Goal: Feedback & Contribution: Submit feedback/report problem

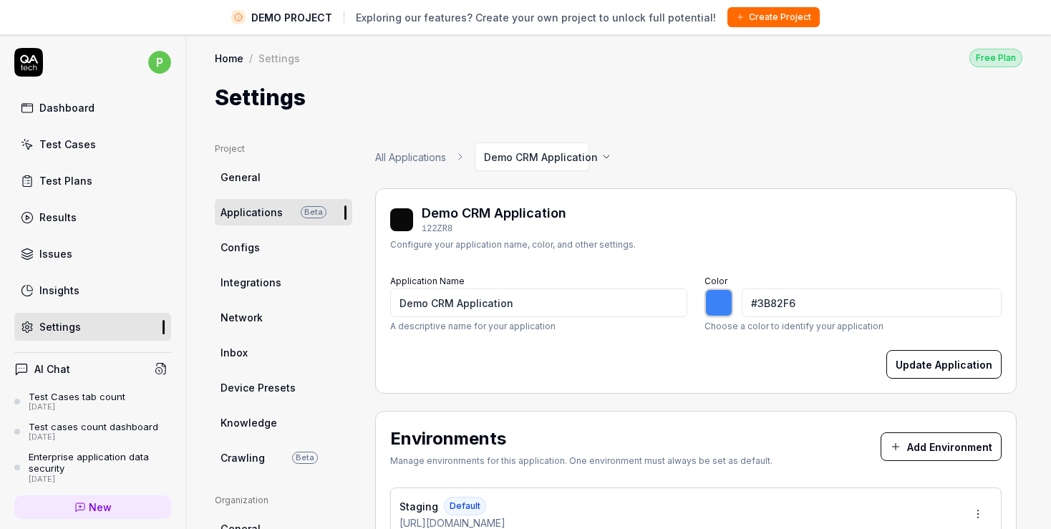
scroll to position [165, 0]
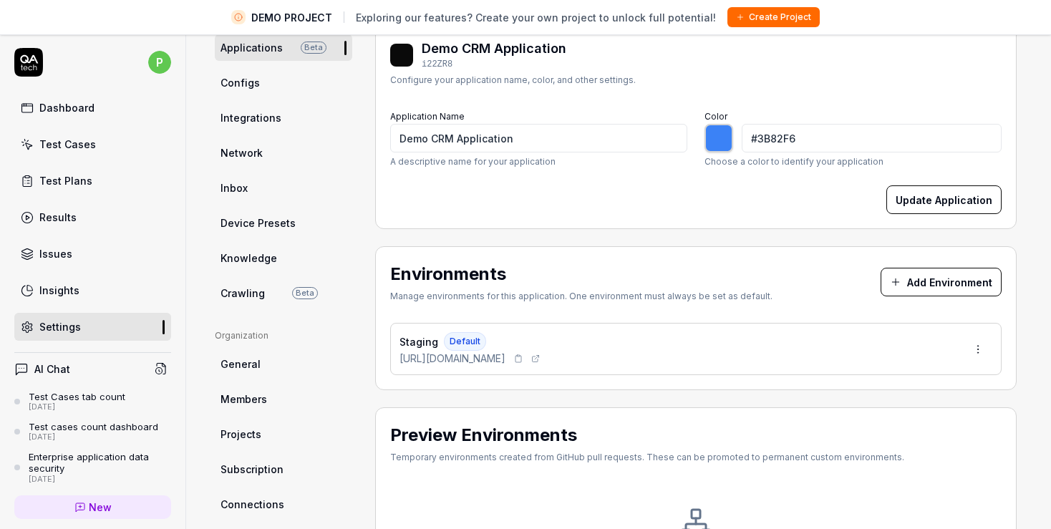
click at [523, 355] on icon at bounding box center [518, 358] width 9 height 9
type input "*******"
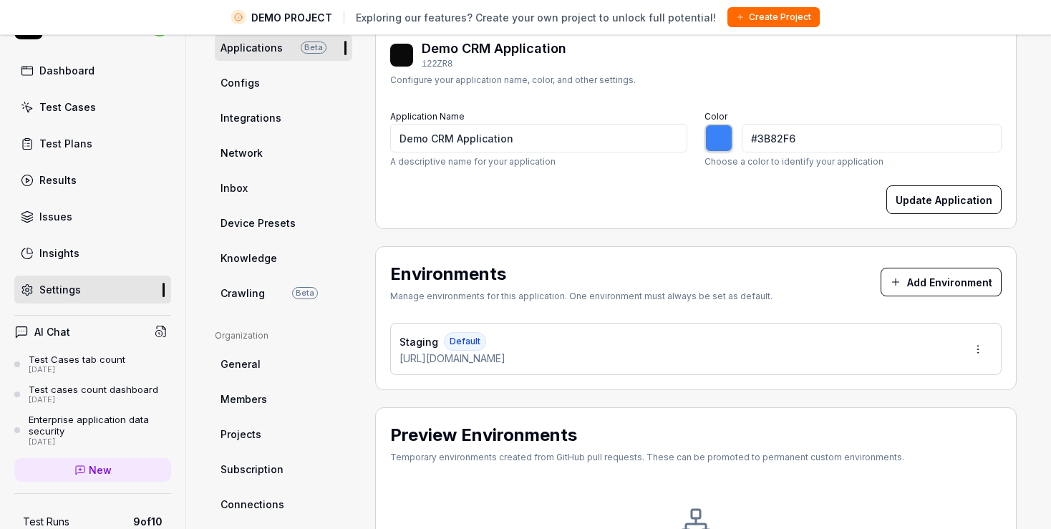
scroll to position [0, 0]
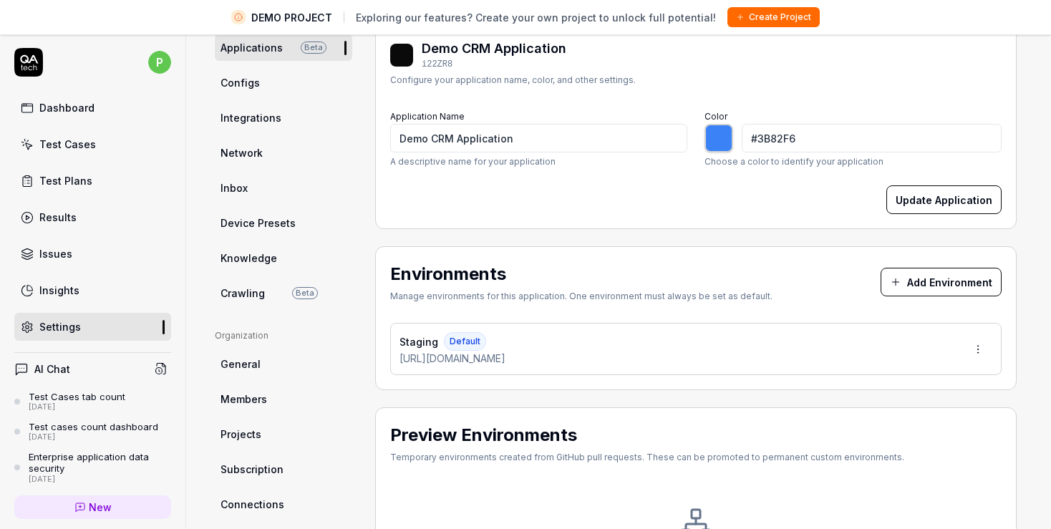
click at [87, 104] on div "Dashboard" at bounding box center [66, 107] width 55 height 15
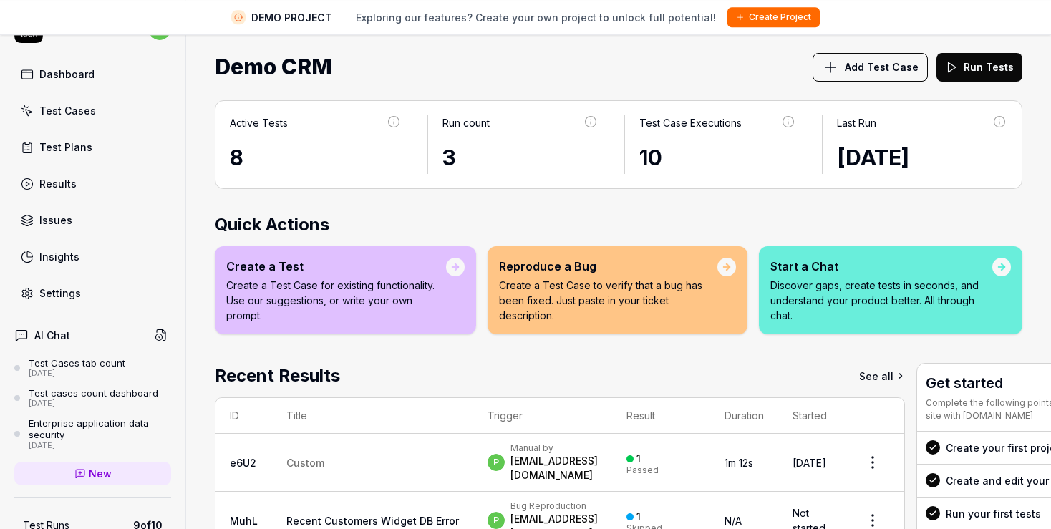
drag, startPoint x: 890, startPoint y: 63, endPoint x: 908, endPoint y: 141, distance: 80.1
click at [908, 141] on div "Home Free Plan Home Free Plan Demo CRM Add Test Case Run Tests Active Tests 8 R…" at bounding box center [618, 264] width 865 height 529
click at [788, 284] on p "Discover gaps, create tests in seconds, and understand your product better. All…" at bounding box center [881, 300] width 222 height 45
click at [788, 266] on div "Start a Chat" at bounding box center [881, 266] width 222 height 17
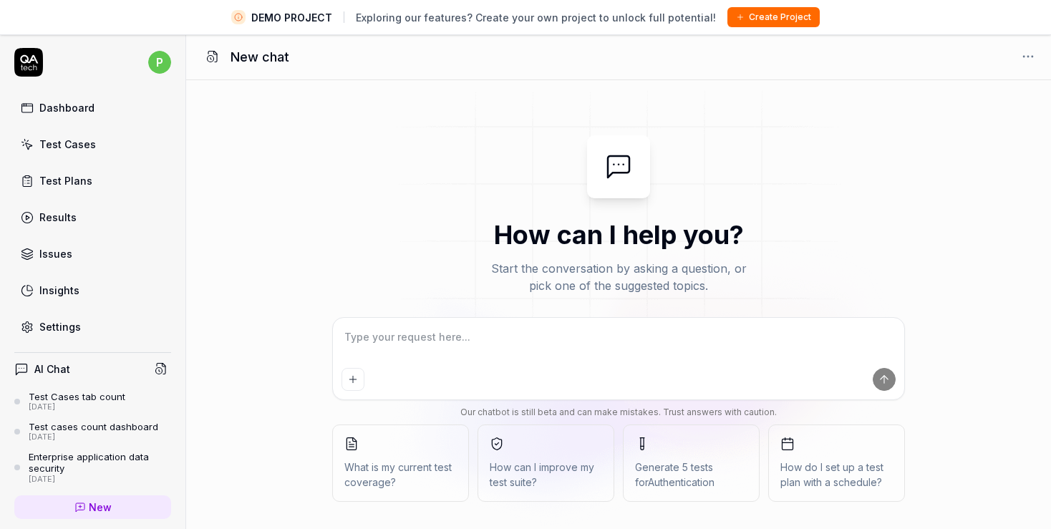
click at [470, 336] on textarea at bounding box center [619, 344] width 554 height 36
type textarea "*"
type textarea "C"
type textarea "*"
type textarea "Co"
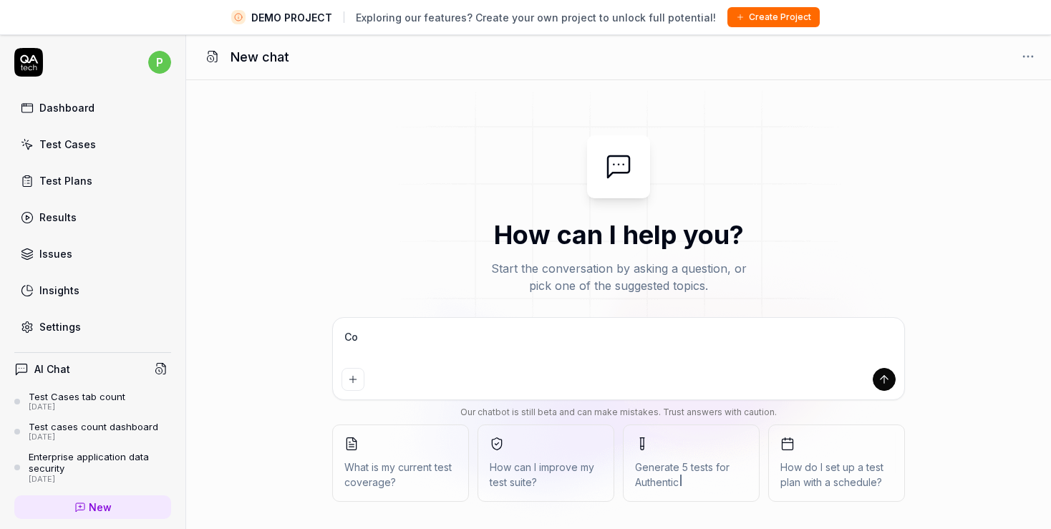
type textarea "*"
type textarea "Cou"
type textarea "*"
type textarea "Coul"
type textarea "*"
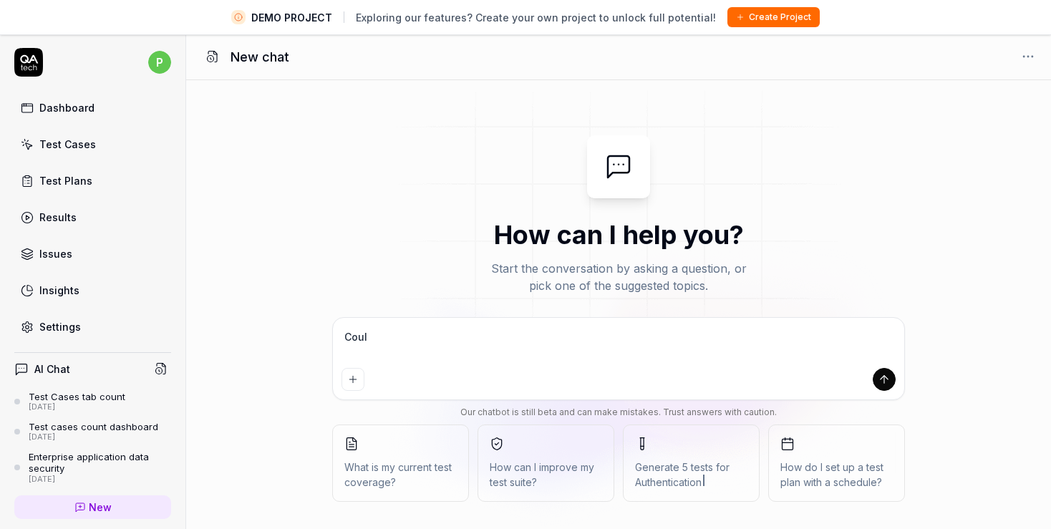
type textarea "Could"
type textarea "*"
type textarea "Could"
type textarea "*"
type textarea "Could y"
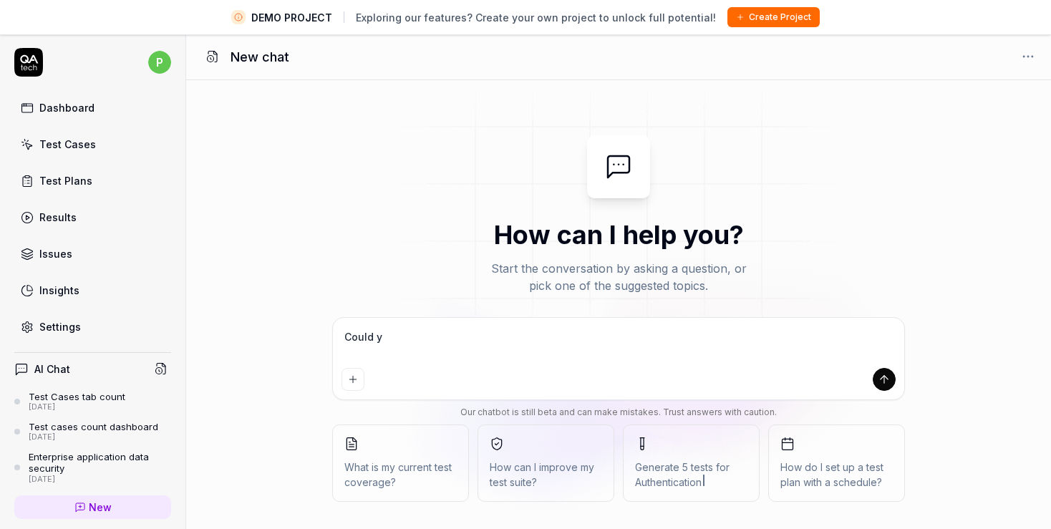
type textarea "*"
type textarea "Could yo"
type textarea "*"
type textarea "Could you"
type textarea "*"
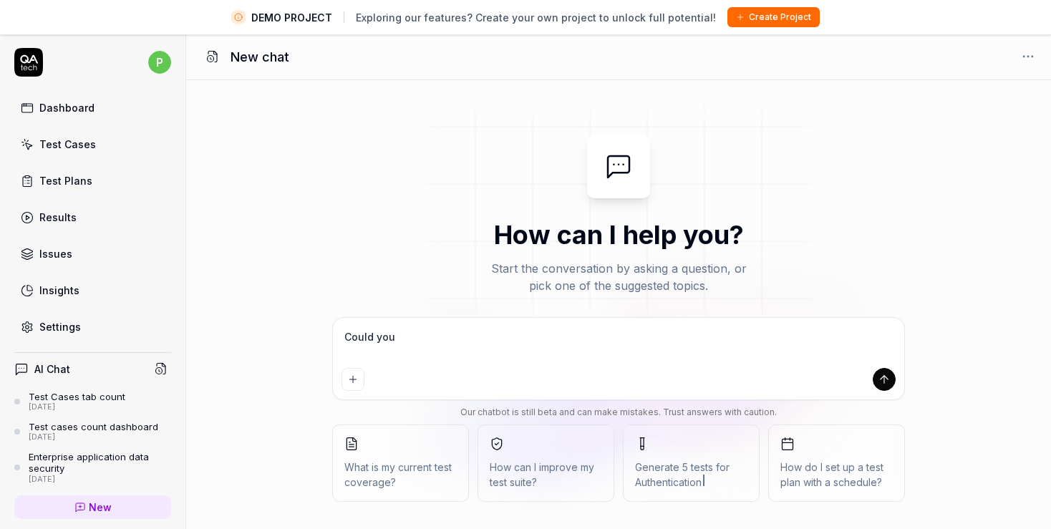
type textarea "Could you"
type textarea "*"
type textarea "Could you p"
type textarea "*"
type textarea "Could you pl"
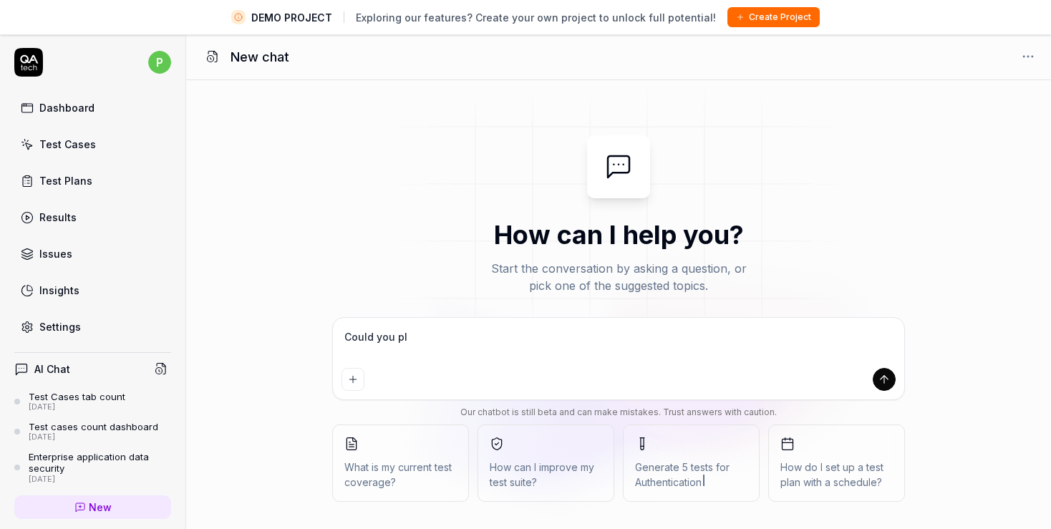
type textarea "*"
type textarea "Could you ple"
type textarea "*"
type textarea "Could you plea"
type textarea "*"
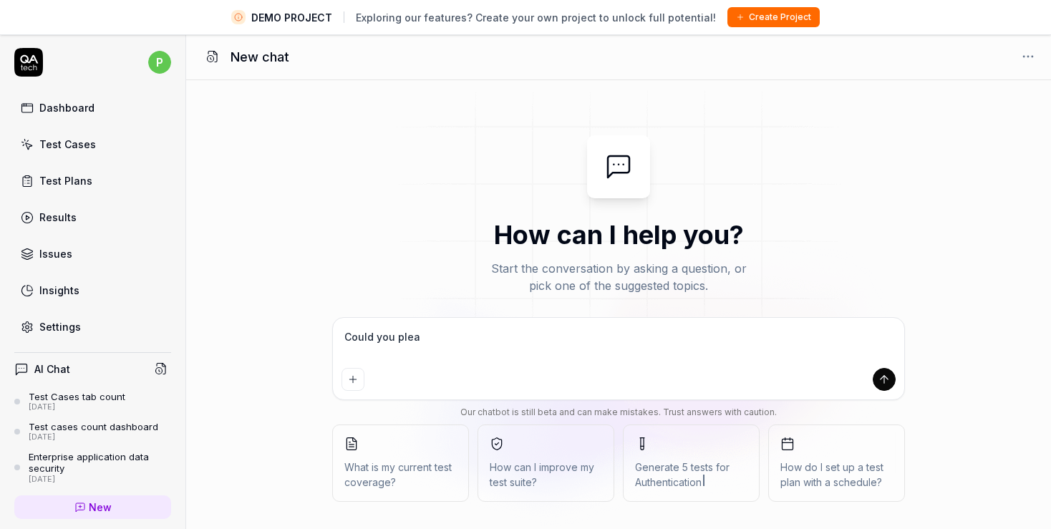
type textarea "Could you pleas"
type textarea "*"
type textarea "Could you please"
type textarea "*"
type textarea "Could you please"
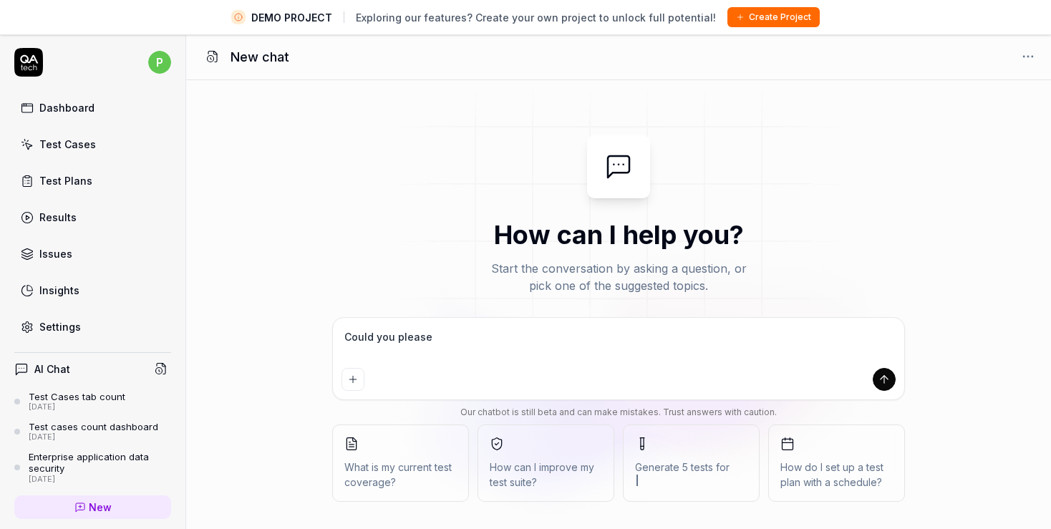
type textarea "*"
type textarea "Could you please c"
type textarea "*"
type textarea "Could you please cr"
type textarea "*"
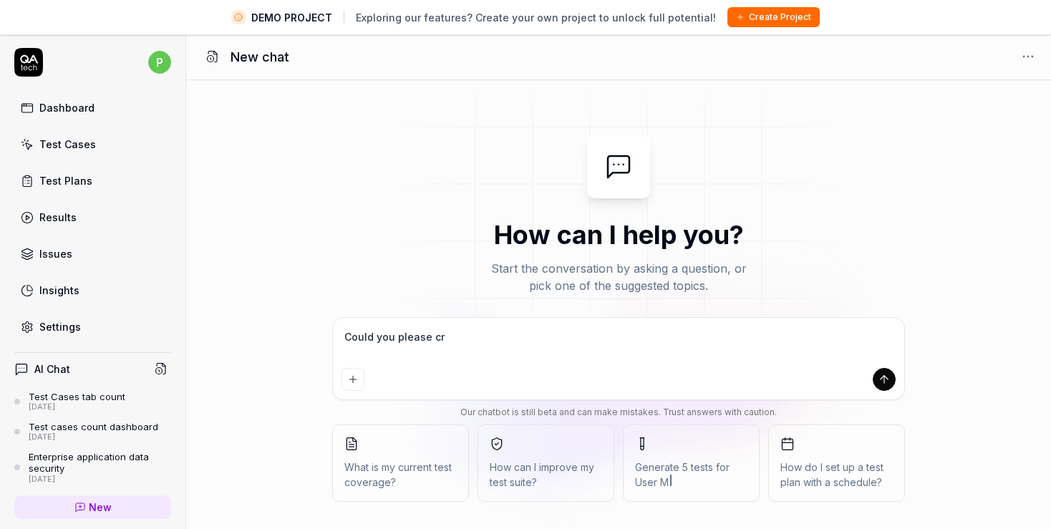
type textarea "Could you please cre"
type textarea "*"
type textarea "Could you please crea"
type textarea "*"
type textarea "Could you please creat"
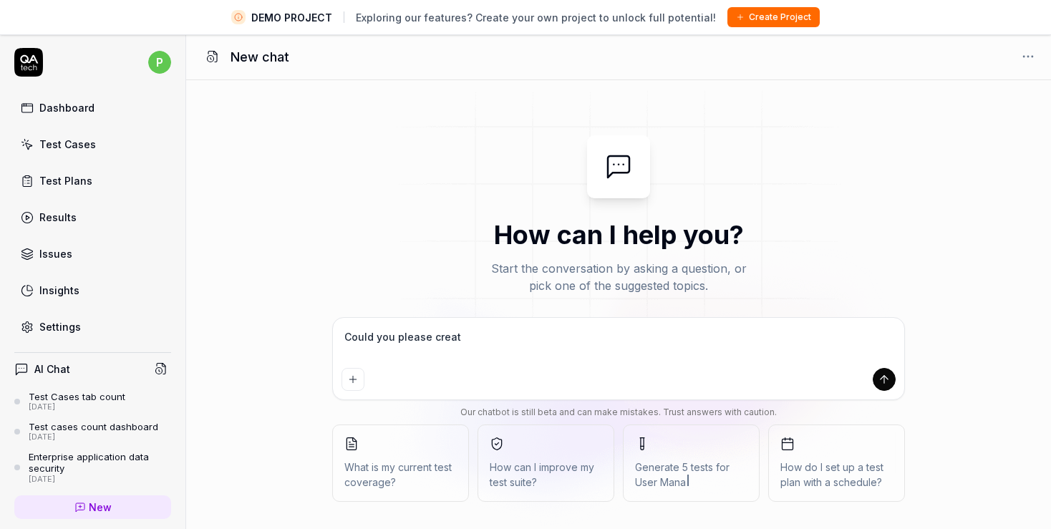
type textarea "*"
type textarea "Could you please create"
type textarea "*"
type textarea "Could you please create"
type textarea "*"
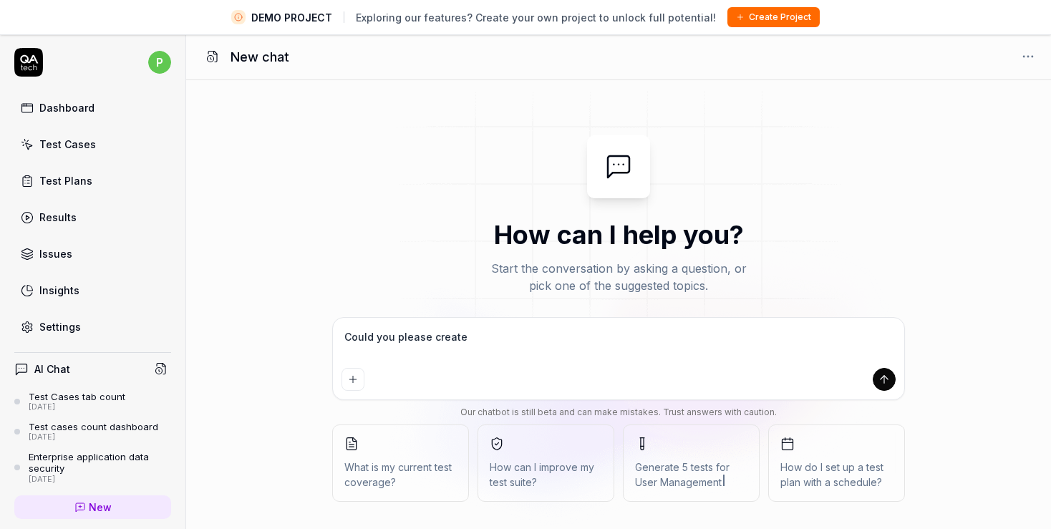
type textarea "Could you please create a"
type textarea "*"
type textarea "Could you please create a"
type textarea "*"
type textarea "Could you please create a t"
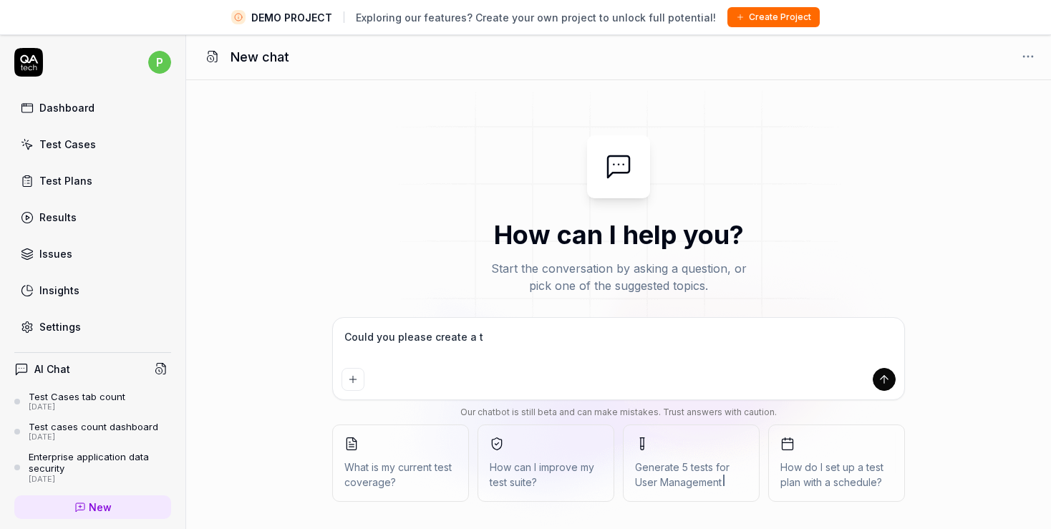
type textarea "*"
type textarea "Could you please create a te"
type textarea "*"
type textarea "Could you please create a tes"
type textarea "*"
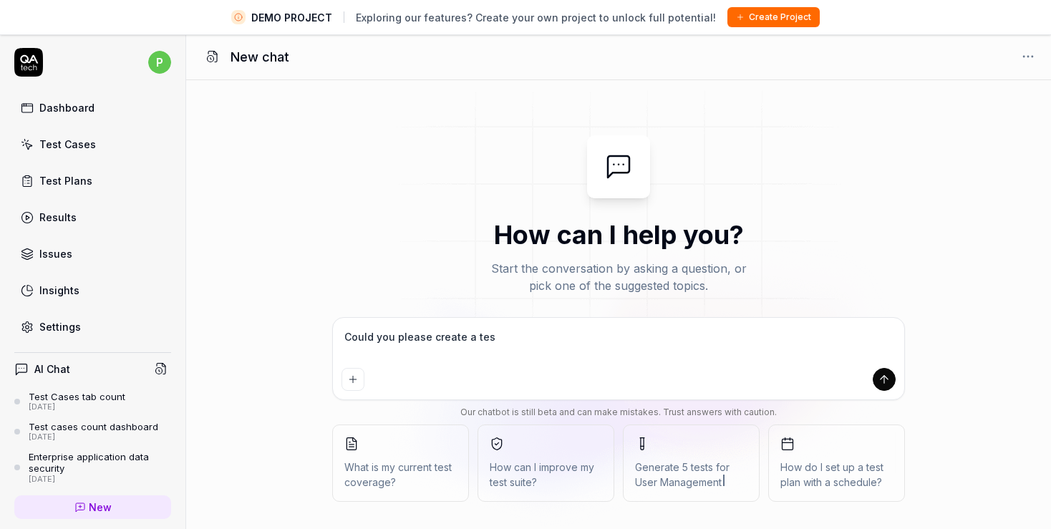
type textarea "Could you please create a test"
type textarea "*"
type textarea "Could you please create a test"
type textarea "*"
type textarea "Could you please create a test ca"
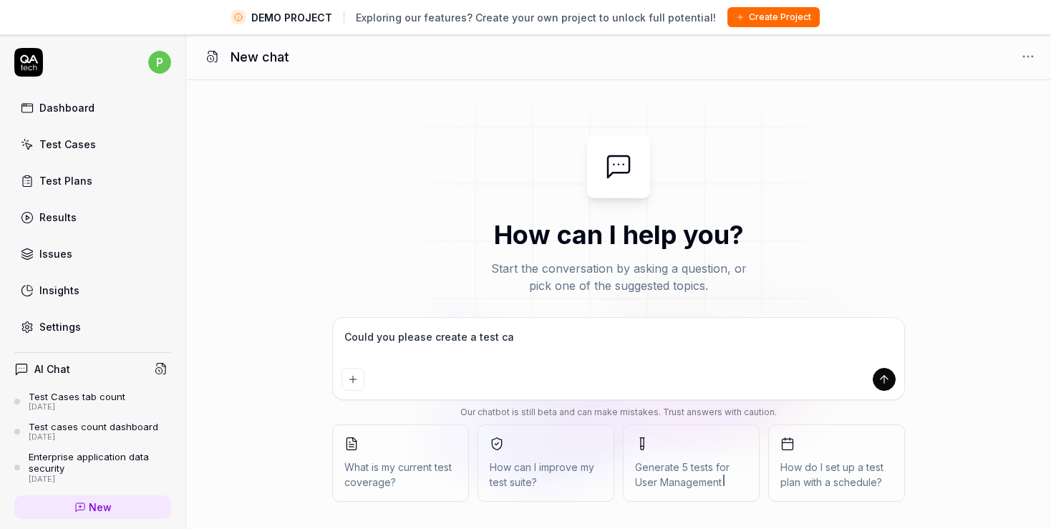
type textarea "*"
type textarea "Could you please create a test cas"
type textarea "*"
type textarea "Could you please create a test cases"
type textarea "*"
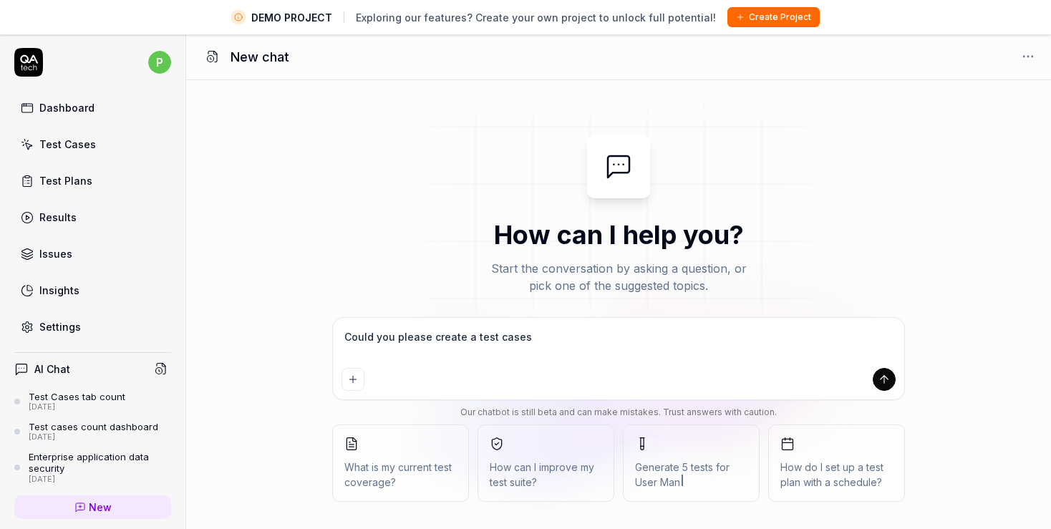
type textarea "Could you please create a test cases"
type textarea "*"
type textarea "Could you please create a test cases f"
type textarea "*"
type textarea "Could you please create a test cases fo"
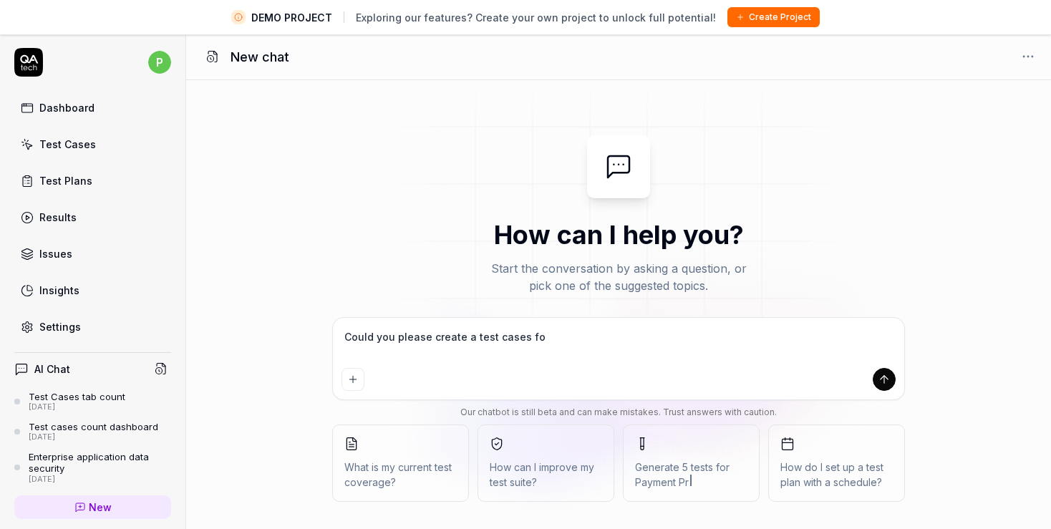
type textarea "*"
type textarea "Could you please create a test cases for"
type textarea "*"
type textarea "Could you please create a test cases for"
type textarea "*"
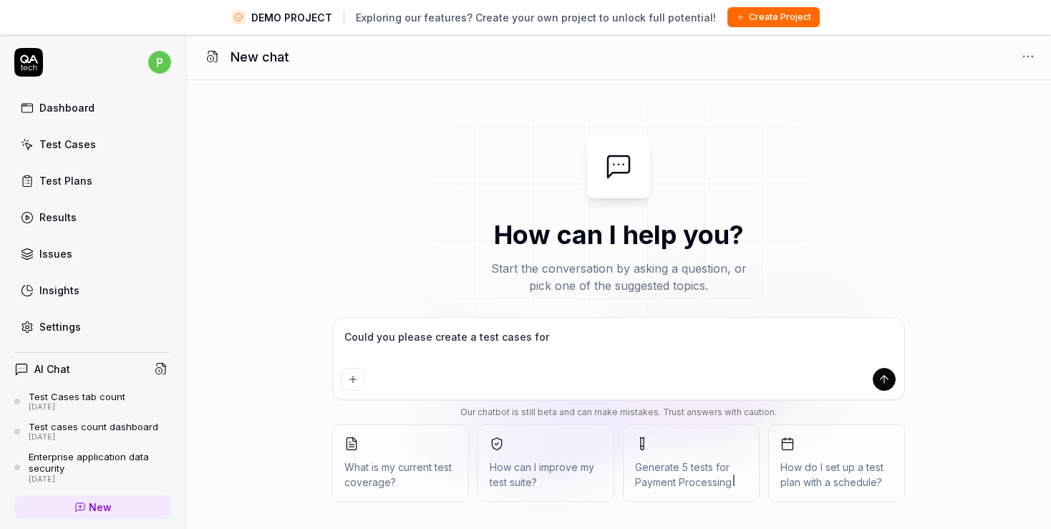
type textarea "Could you please create a test cases for R"
type textarea "*"
type textarea "Could you please create a test cases for Re"
type textarea "*"
type textarea "Could you please create a test cases for Rep"
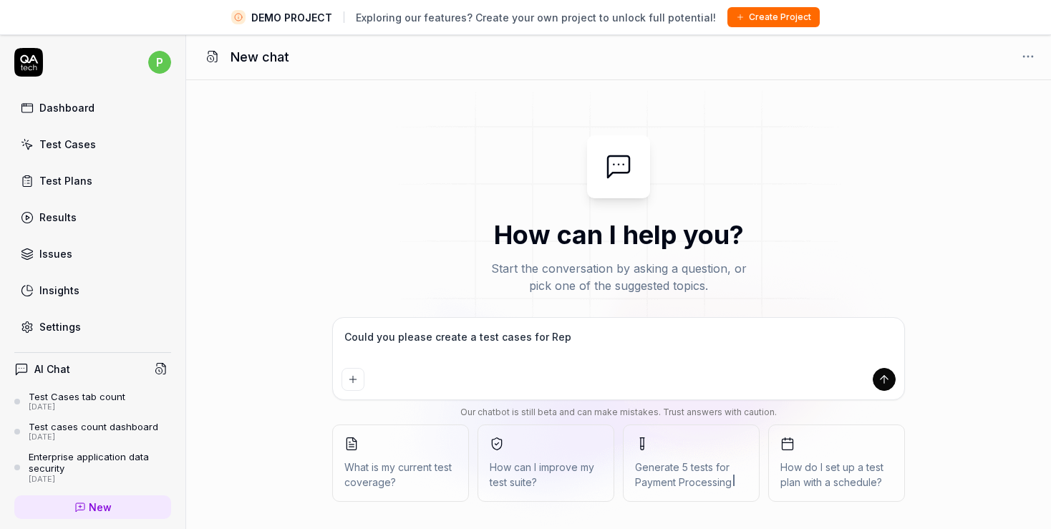
type textarea "*"
type textarea "Could you please create a test cases for Repo"
type textarea "*"
type textarea "Could you please create a test cases for Repor"
type textarea "*"
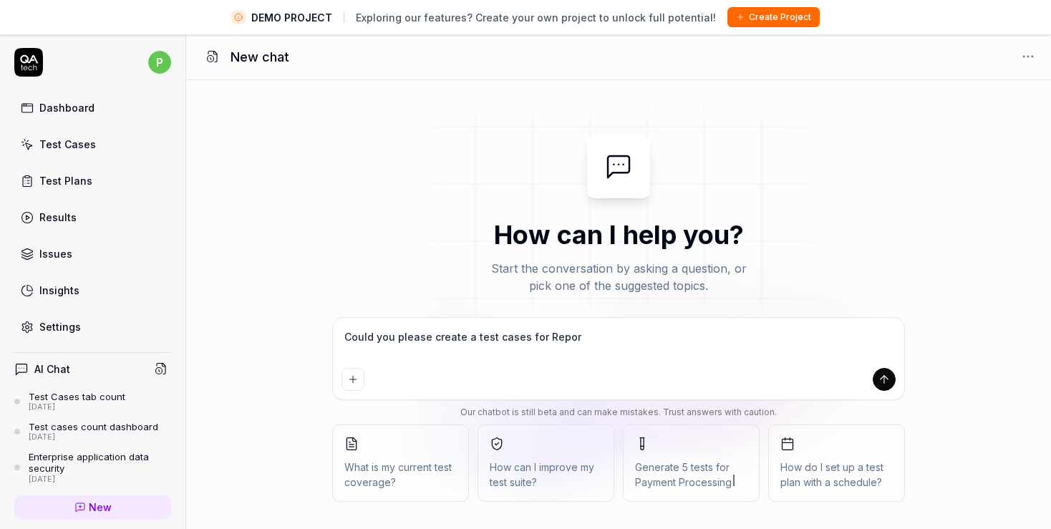
type textarea "Could you please create a test cases for Report"
type textarea "*"
type textarea "Could you please create a test cases for Reports"
type textarea "*"
type textarea "Could you please create a test cases for Reports"
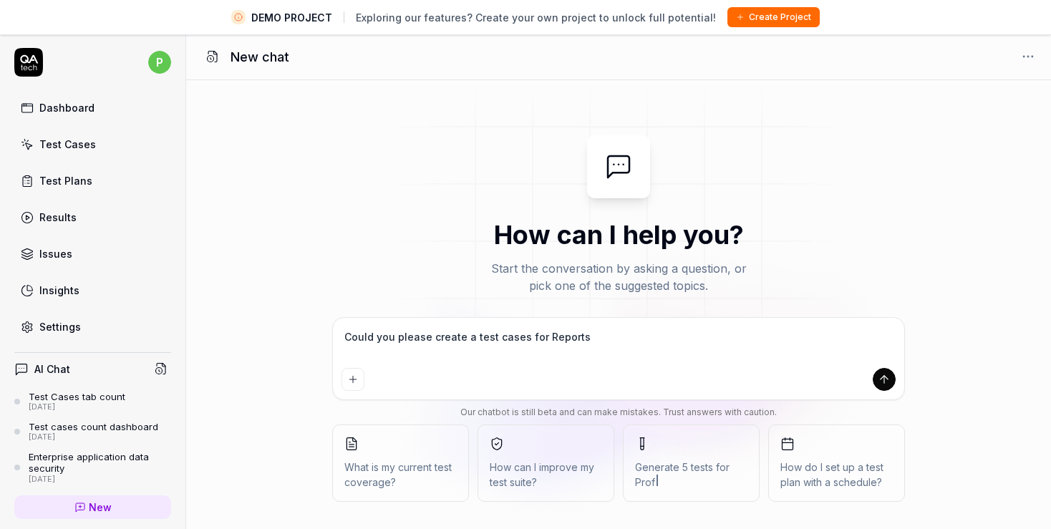
type textarea "*"
type textarea "Could you please create a test cases for Reports ,"
type textarea "*"
type textarea "Could you please create a test cases for Reports ,"
type textarea "*"
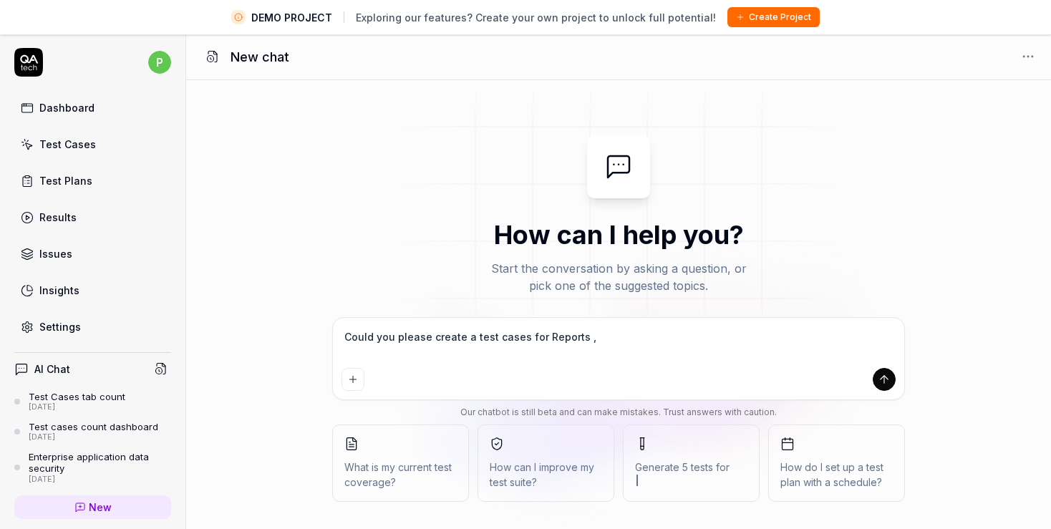
type textarea "Could you please create a test cases for Reports , p"
type textarea "*"
type textarea "Could you please create a test cases for Reports , pr"
type textarea "*"
type textarea "Could you please create a test cases for Reports , pro"
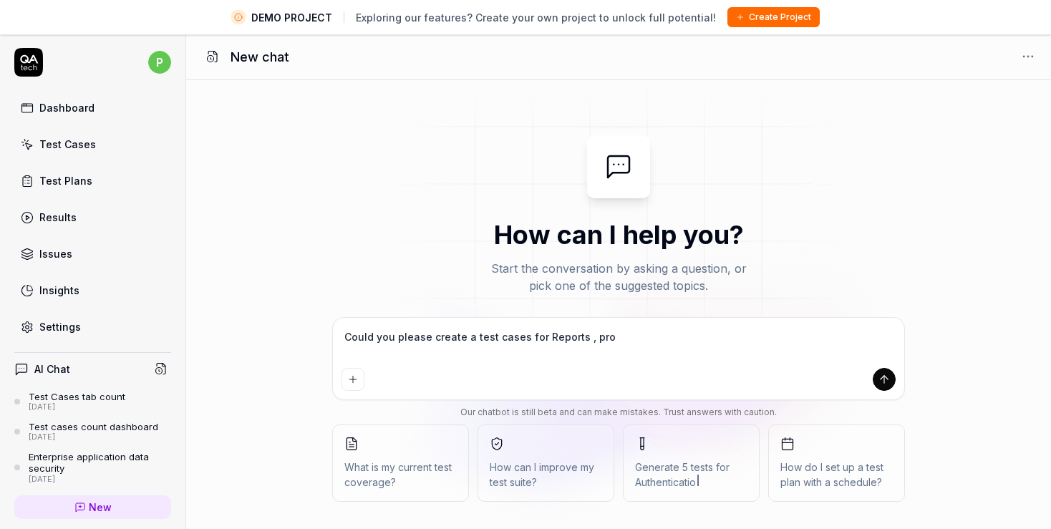
type textarea "*"
type textarea "Could you please create a test cases for Reports , prov"
type textarea "*"
type textarea "Could you please create a test cases for Reports , provi"
type textarea "*"
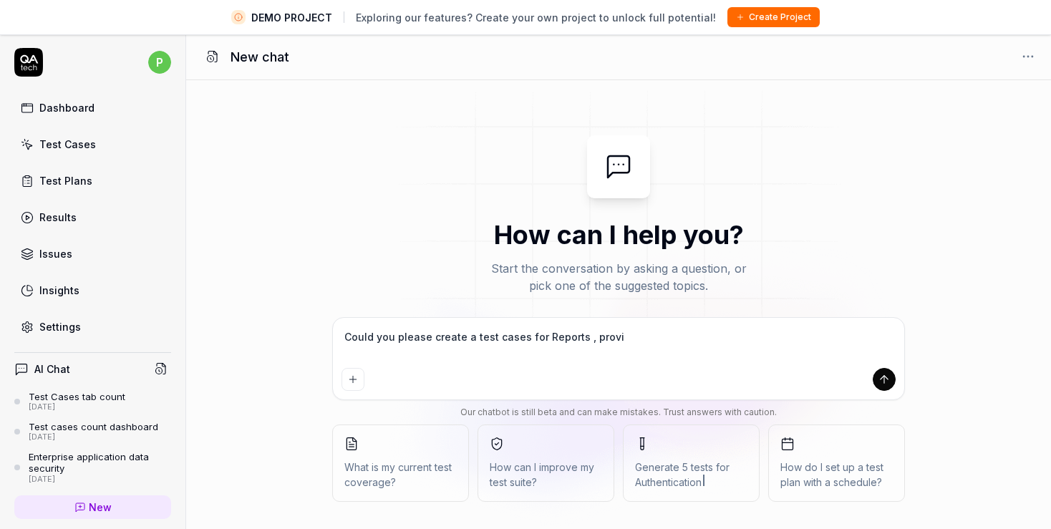
type textarea "Could you please create a test cases for Reports , provid"
type textarea "*"
type textarea "Could you please create a test cases for Reports , providi"
type textarea "*"
type textarea "Could you please create a test cases for Reports , providin"
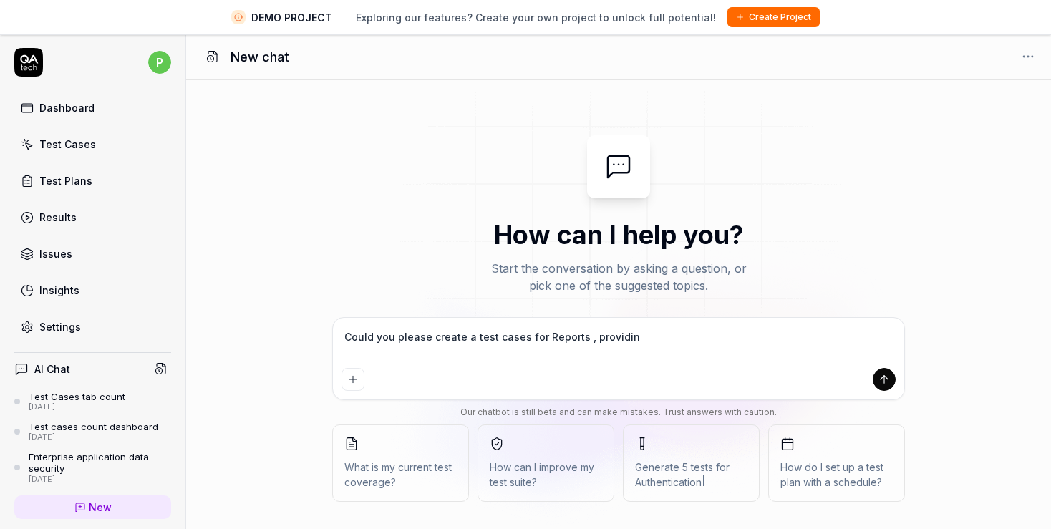
type textarea "*"
type textarea "Could you please create a test cases for Reports , providing"
type textarea "*"
type textarea "Could you please create a test cases for Reports , providing"
type textarea "*"
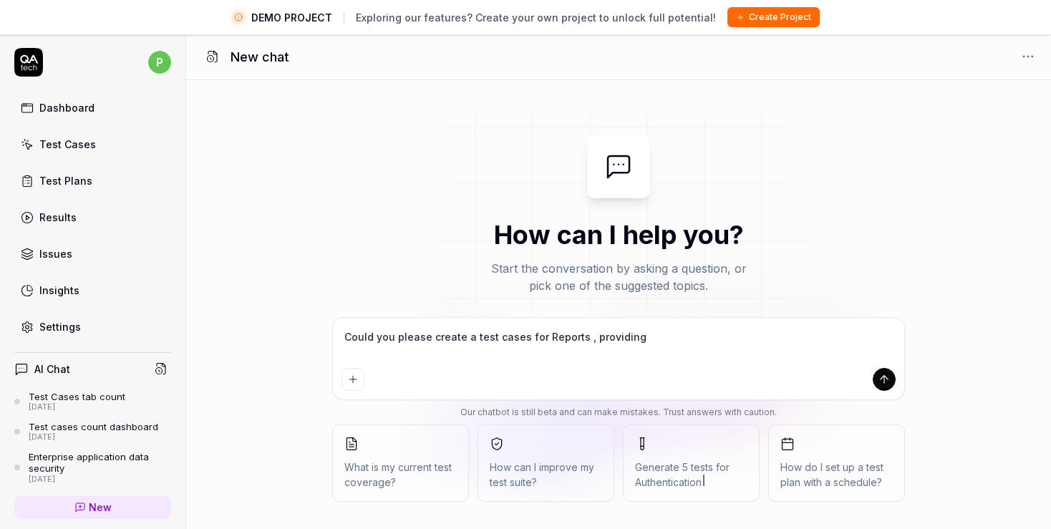
type textarea "Could you please create a test cases for Reports , providing v"
type textarea "*"
type textarea "Could you please create a test cases for Reports , providing va"
type textarea "*"
type textarea "Could you please create a test cases for Reports , providing val"
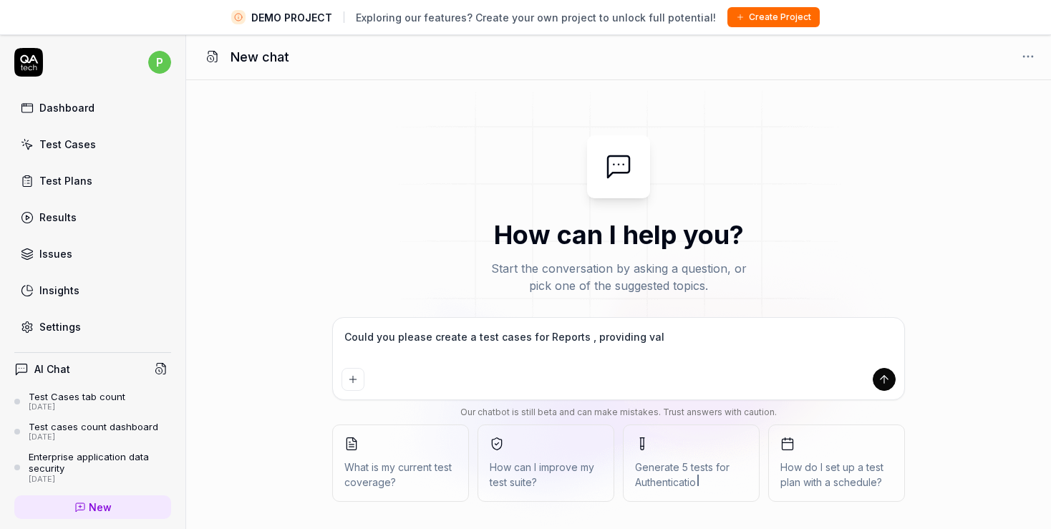
type textarea "*"
type textarea "Could you please create a test cases for Reports , providing valu"
type textarea "*"
type textarea "Could you please create a test cases for Reports , providing value"
type textarea "*"
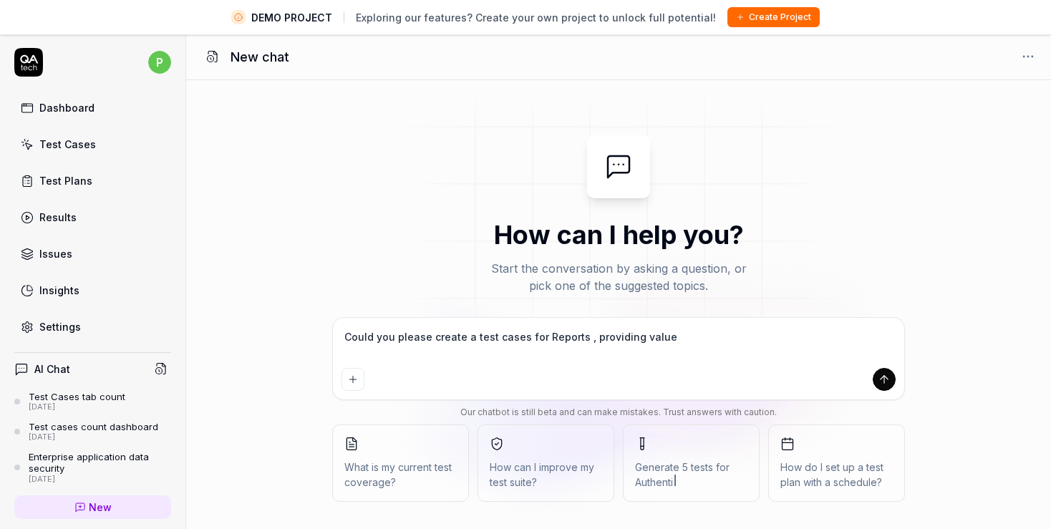
type textarea "Could you please create a test cases for Reports , providing value"
type textarea "*"
type textarea "Could you please create a test cases for Reports , providing value f"
type textarea "*"
type textarea "Could you please create a test cases for Reports , providing value fo"
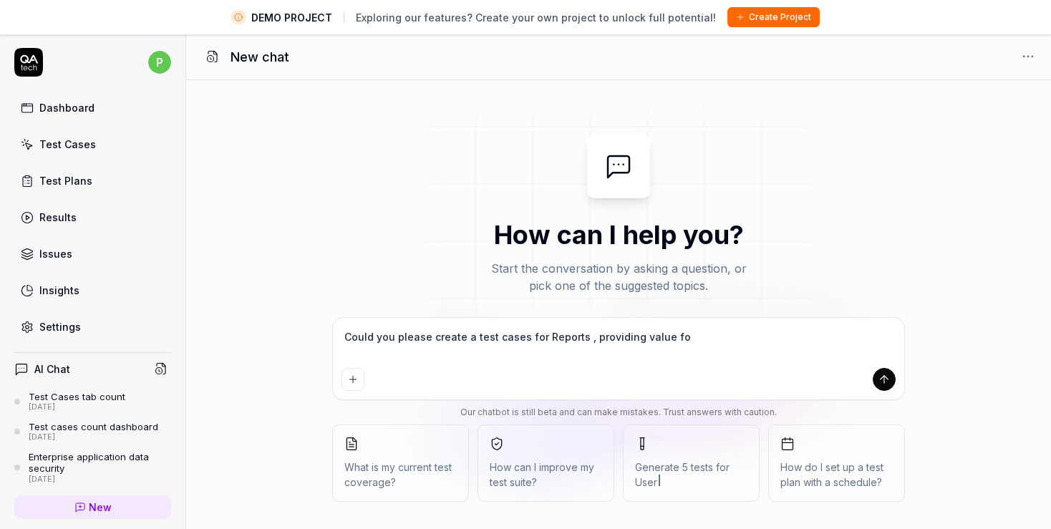
type textarea "*"
type textarea "Could you please create a test cases for Reports , providing value for"
type textarea "*"
type textarea "Could you please create a test cases for Reports , providing value for m"
type textarea "*"
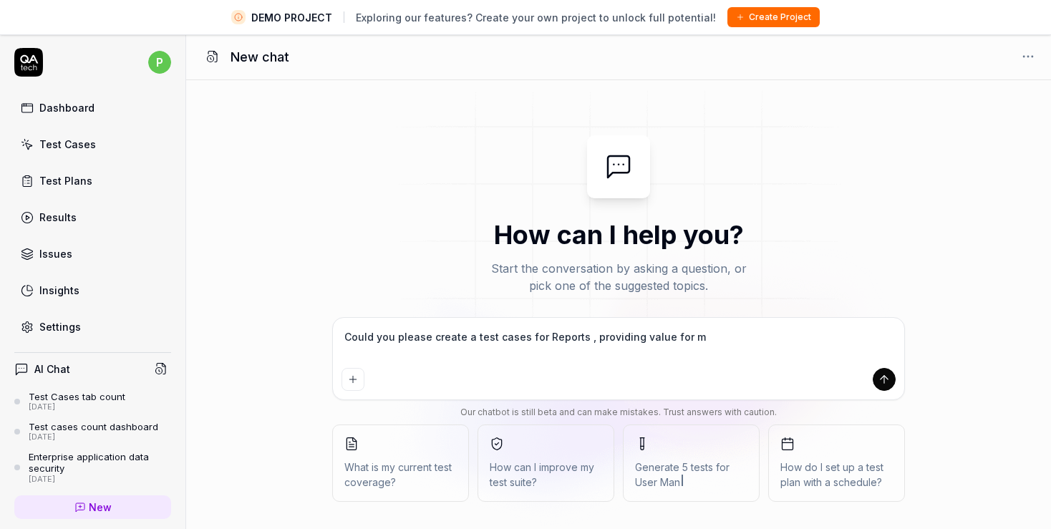
type textarea "Could you please create a test cases for Reports , providing value for ma"
type textarea "*"
type textarea "Could you please create a test cases for Reports , providing value for man"
type textarea "*"
type textarea "Could you please create a test cases for Reports , providing value for mand"
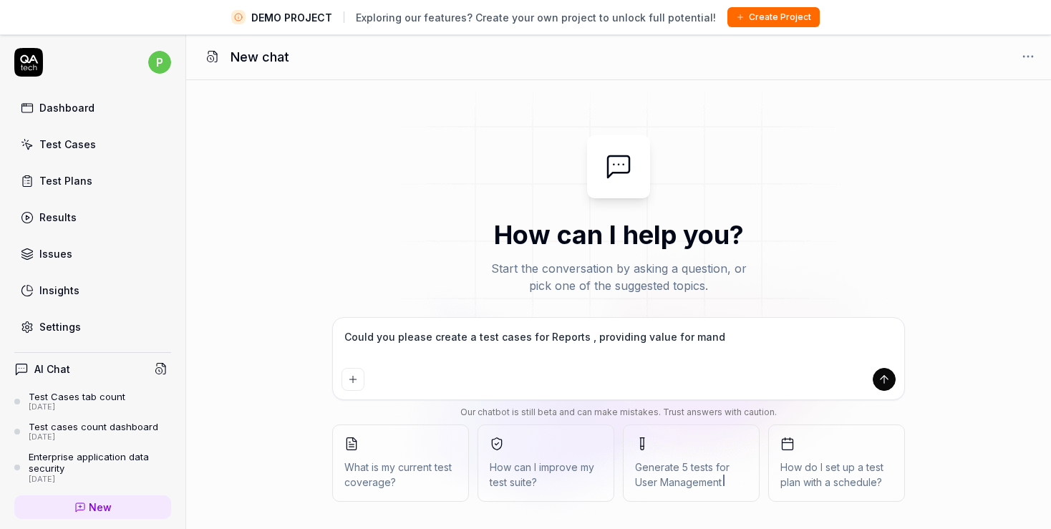
type textarea "*"
type textarea "Could you please create a test cases for Reports , providing value for manda"
type textarea "*"
type textarea "Could you please create a test cases for Reports , providing value for mandat"
type textarea "*"
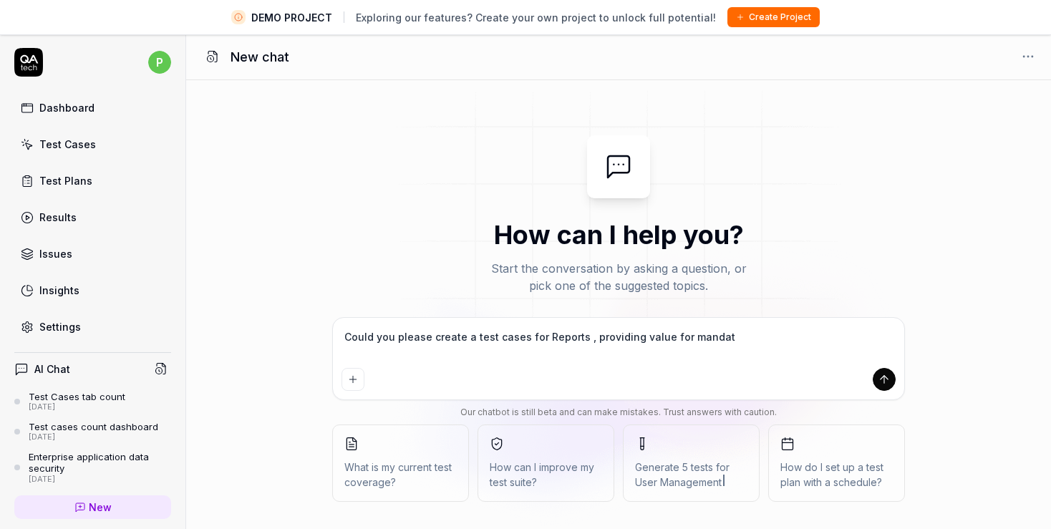
type textarea "Could you please create a test cases for Reports , providing value for [PERSON_…"
type textarea "*"
type textarea "Could you please create a test cases for Reports , providing value for mandator"
type textarea "*"
type textarea "Could you please create a test cases for Reports , providing value for mandatory"
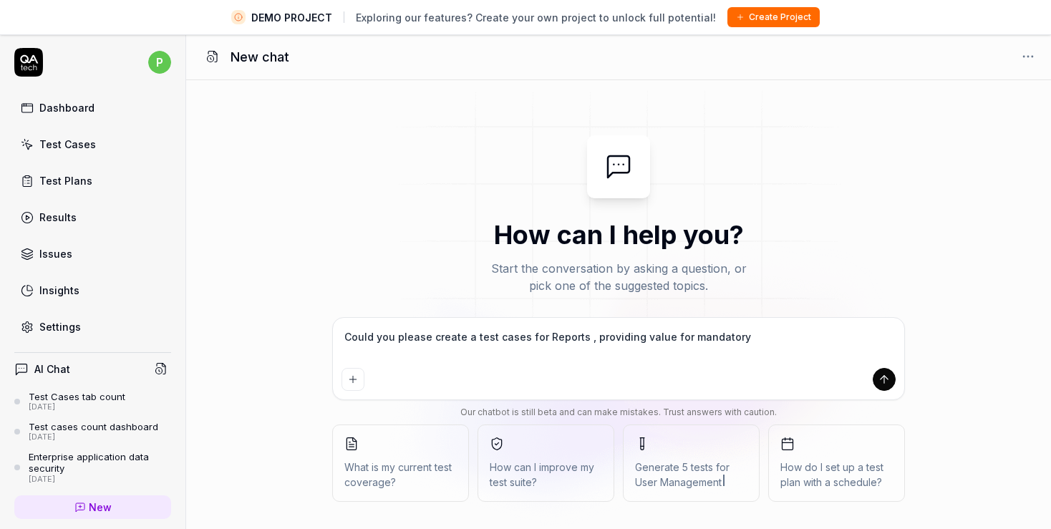
type textarea "*"
type textarea "Could you please create a test cases for Reports , providing value for mandatory"
type textarea "*"
type textarea "Could you please create a test cases for Reports , providing value for mandator…"
type textarea "*"
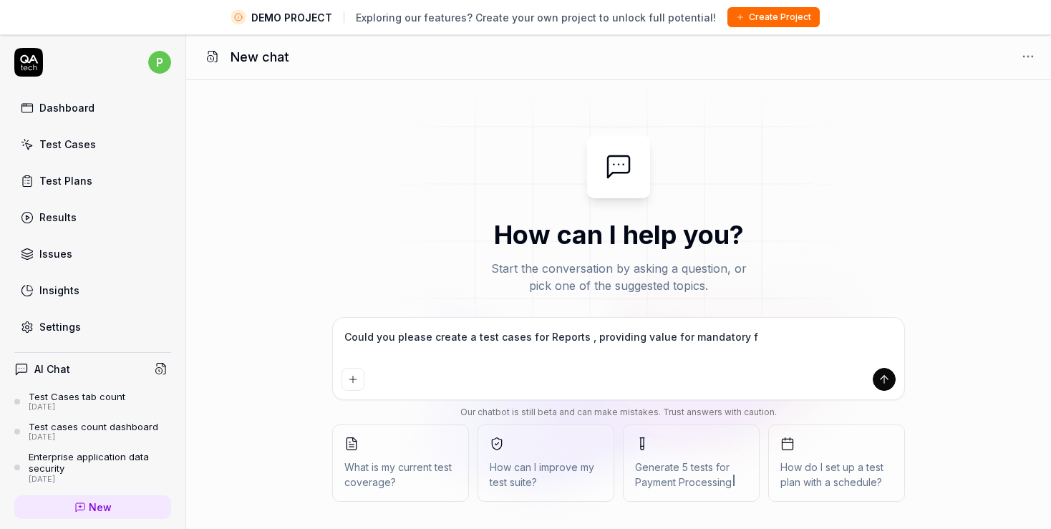
type textarea "Could you please create a test cases for Reports , providing value for mandator…"
type textarea "*"
type textarea "Could you please create a test cases for Reports , providing value for mandator…"
type textarea "*"
type textarea "Could you please create a test cases for Reports , providing value for mandator…"
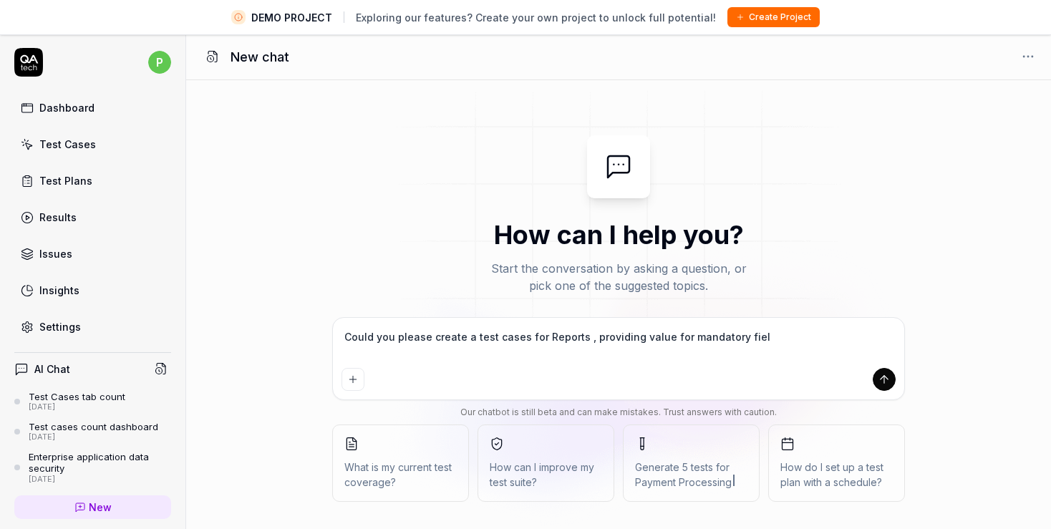
type textarea "*"
type textarea "Could you please create a test cases for Reports , providing value for mandator…"
type textarea "*"
type textarea "Could you please create a test cases for Reports , providing value for mandator…"
type textarea "*"
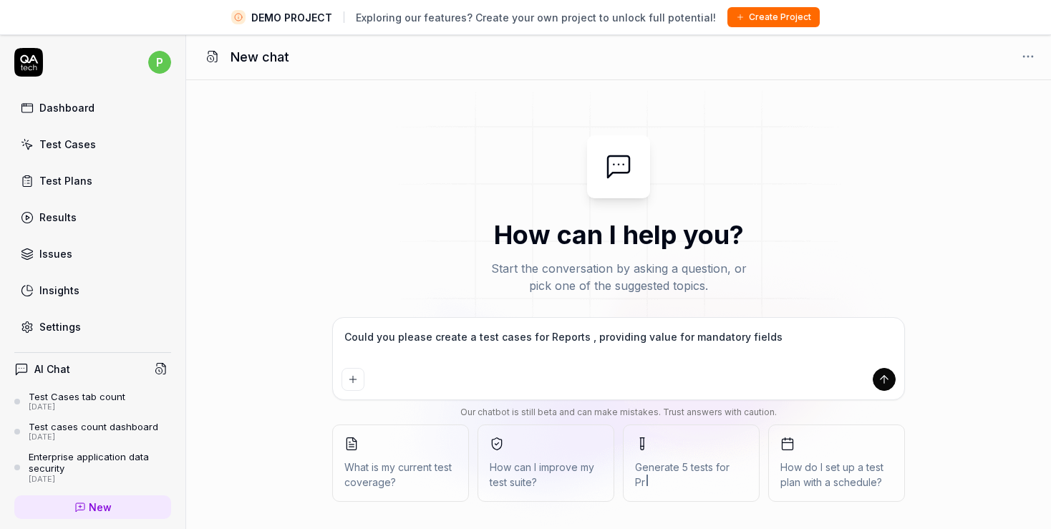
type textarea "Could you please create a test cases for Reports , providing value for mandator…"
type textarea "*"
type textarea "Could you please create a test cases for Reports , providing value for mandator…"
type textarea "*"
type textarea "Could you please create a test cases for Reports , providing value for mandator…"
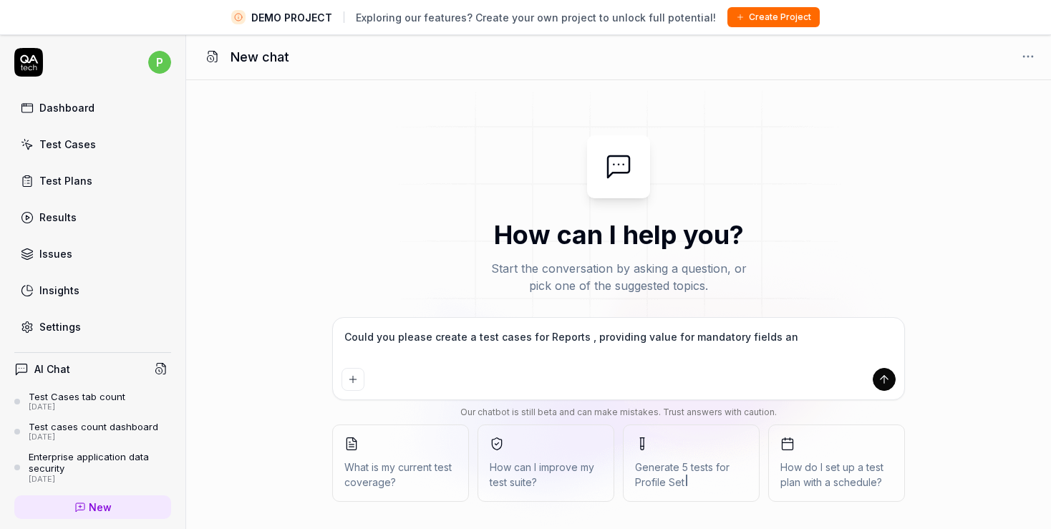
type textarea "*"
type textarea "Could you please create a test cases for Reports , providing value for mandator…"
type textarea "*"
type textarea "Could you please create a test cases for Reports , providing value for mandator…"
type textarea "*"
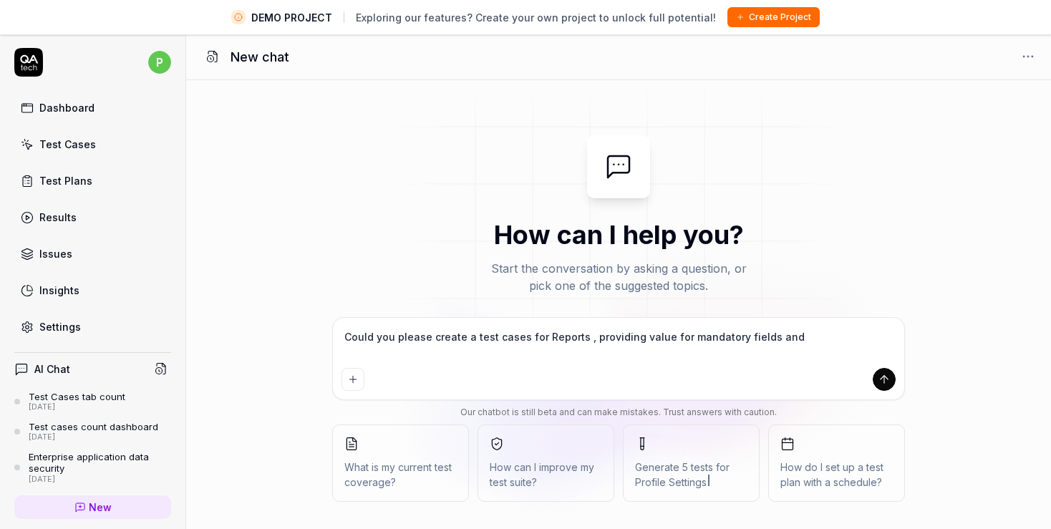
type textarea "Could you please create a test cases for Reports , providing value for mandator…"
type textarea "*"
type textarea "Could you please create a test cases for Reports , providing value for mandator…"
type textarea "*"
type textarea "Could you please create a test cases for Reports , providing value for mandator…"
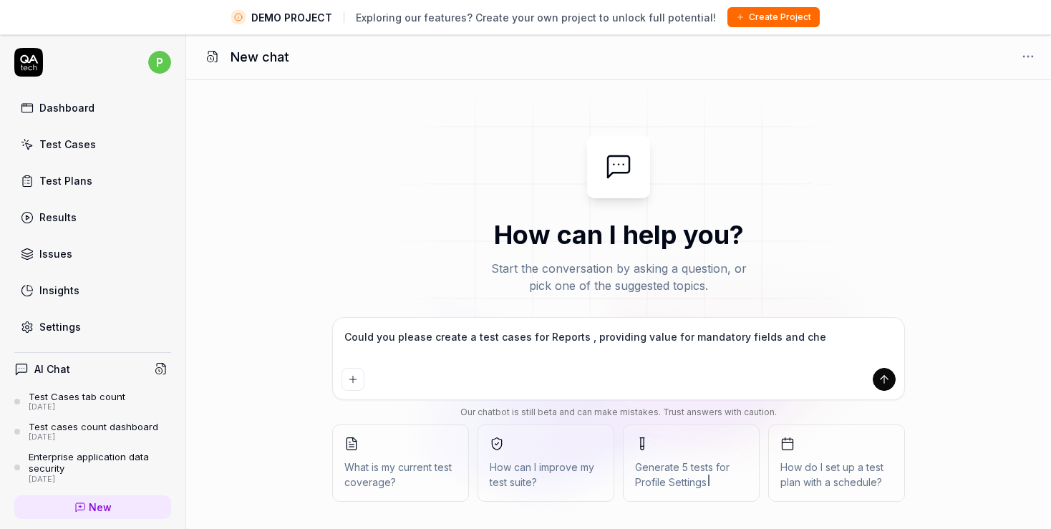
type textarea "*"
type textarea "Could you please create a test cases for Reports , providing value for mandator…"
type textarea "*"
type textarea "Could you please create a test cases for Reports , providing value for mandator…"
type textarea "*"
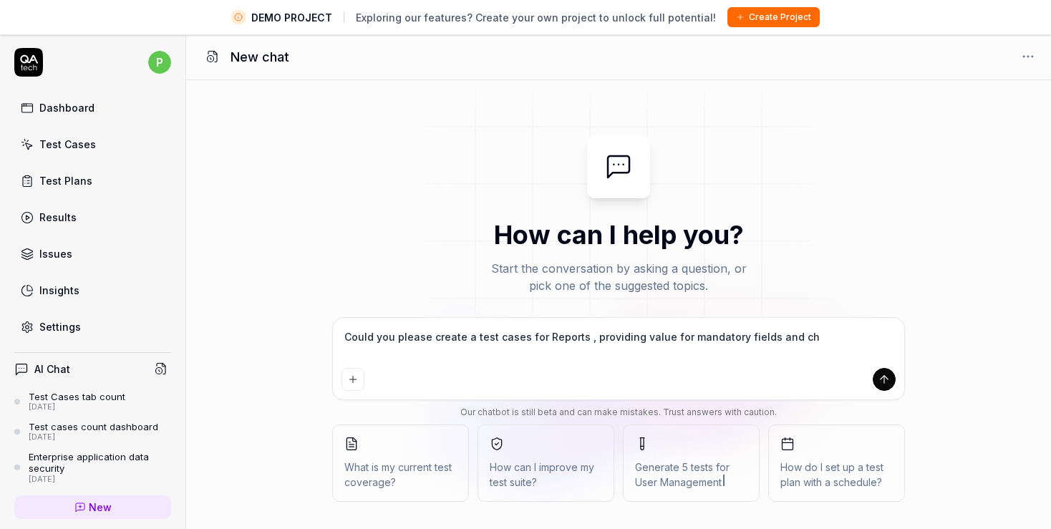
type textarea "Could you please create a test cases for Reports , providing value for mandator…"
type textarea "*"
type textarea "Could you please create a test cases for Reports , providing value for mandator…"
type textarea "*"
type textarea "Could you please create a test cases for Reports , providing value for mandator…"
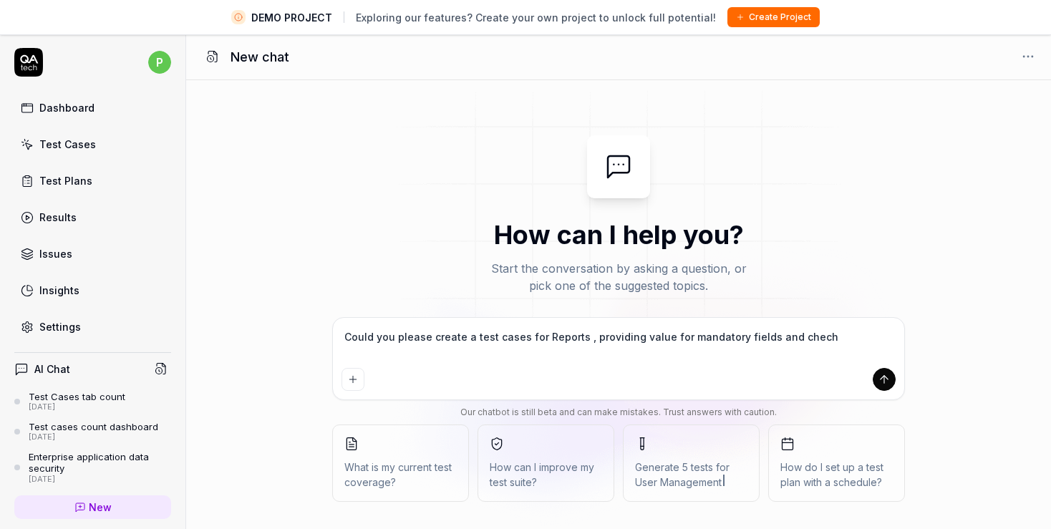
type textarea "*"
type textarea "Could you please create a test cases for Reports , providing value for mandator…"
drag, startPoint x: 590, startPoint y: 339, endPoint x: 851, endPoint y: 332, distance: 261.4
click at [851, 332] on textarea "Could you please create a test cases for Reports , providing value for mandator…" at bounding box center [619, 344] width 554 height 36
type textarea "*"
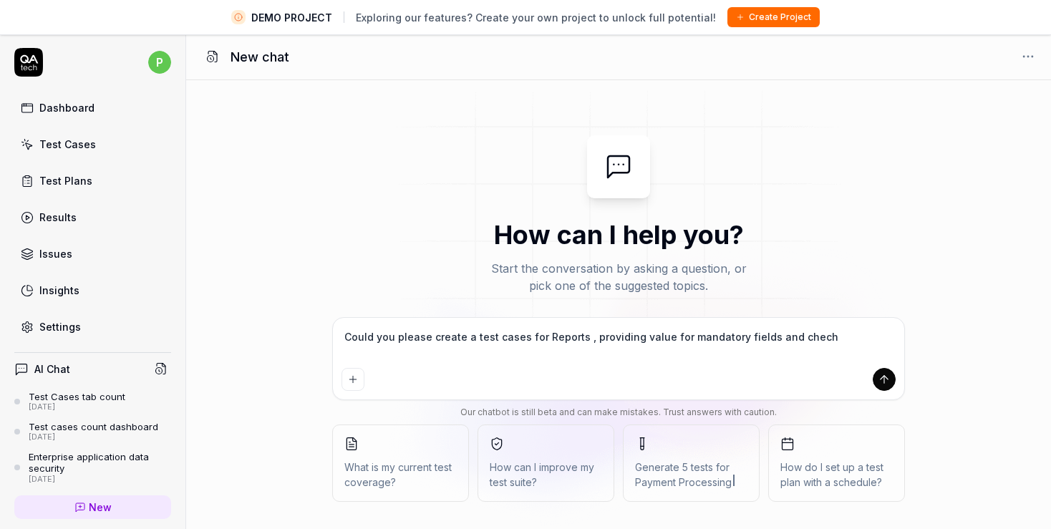
type textarea "Could you please create a test cases for Reports , p"
type textarea "*"
click at [537, 336] on textarea "Could you please create a test cases for Reports , validate mandatory fields , …" at bounding box center [619, 344] width 554 height 36
click at [586, 339] on textarea "Could you please create a test cases for Reports , validate mandatory fields , …" at bounding box center [619, 344] width 554 height 36
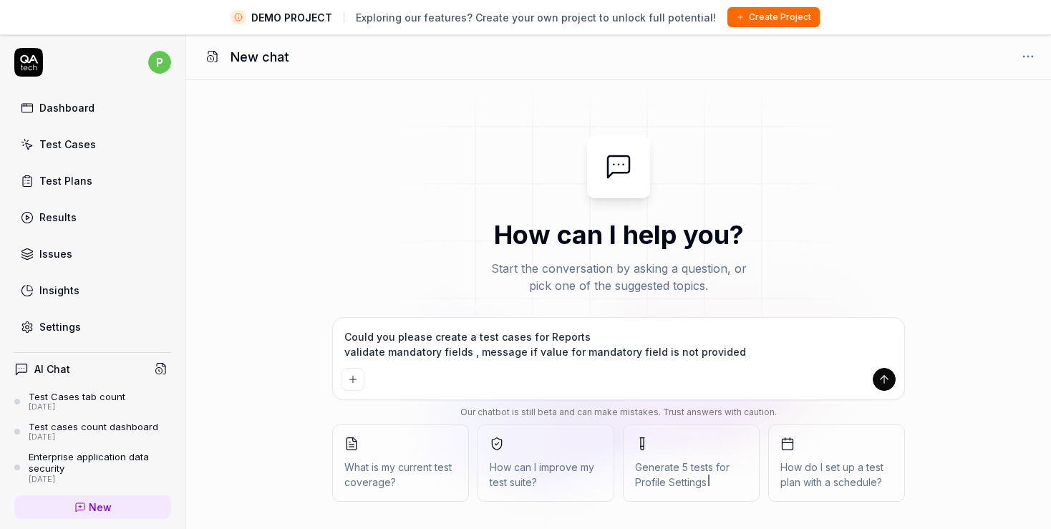
click at [472, 357] on textarea "Could you please create a test cases for Reports validate mandatory fields , me…" at bounding box center [619, 344] width 554 height 36
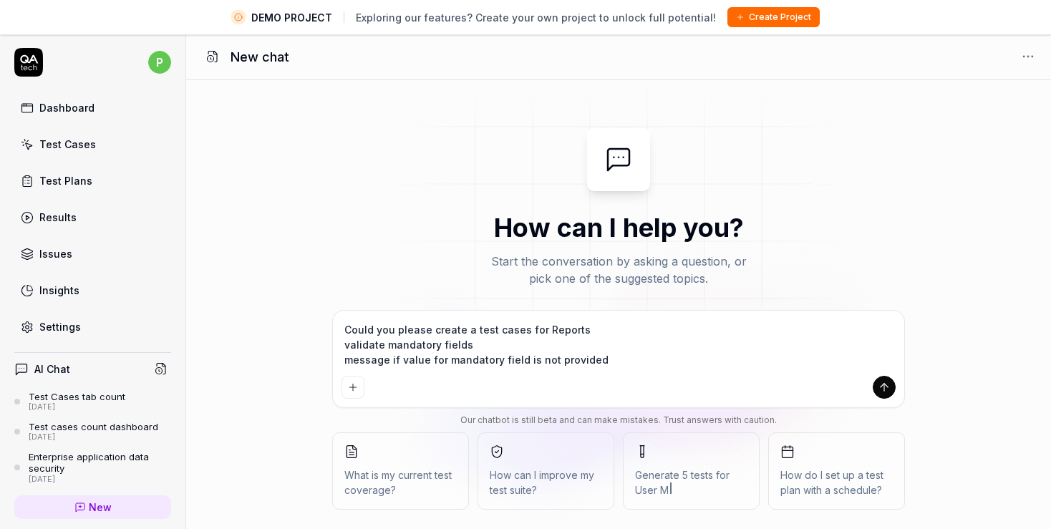
click at [611, 362] on textarea "Could you please create a test cases for Reports validate mandatory fields mess…" at bounding box center [619, 344] width 554 height 51
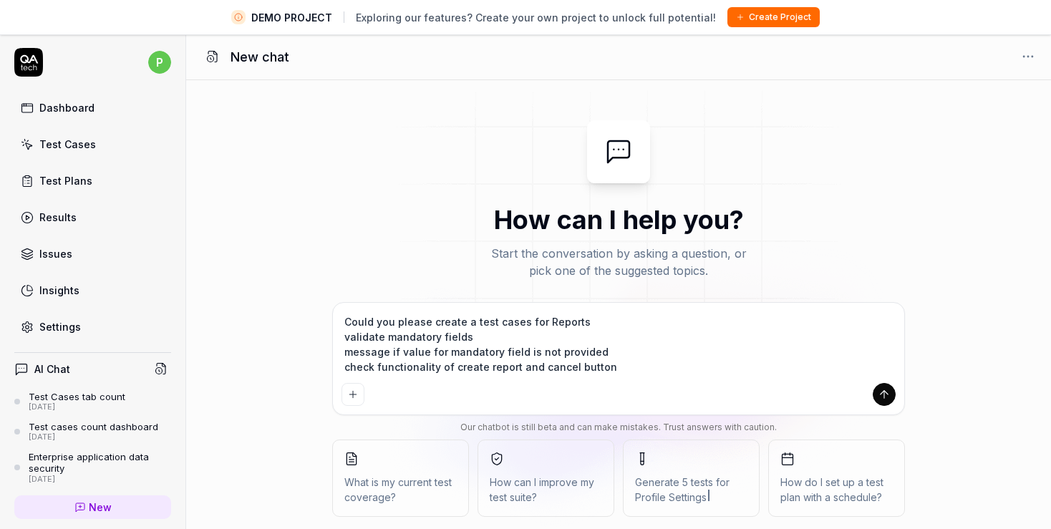
click at [878, 391] on icon "submit" at bounding box center [884, 394] width 13 height 13
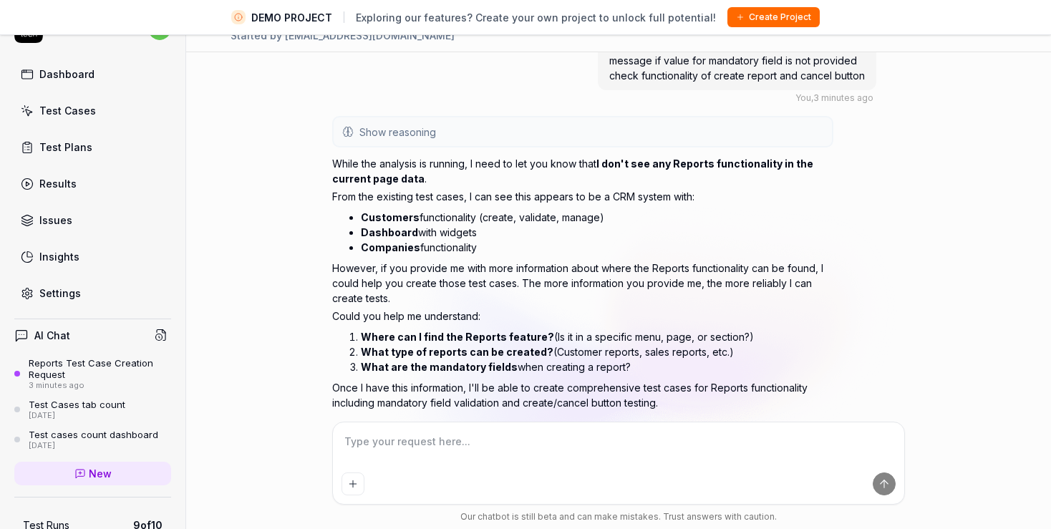
scroll to position [88, 0]
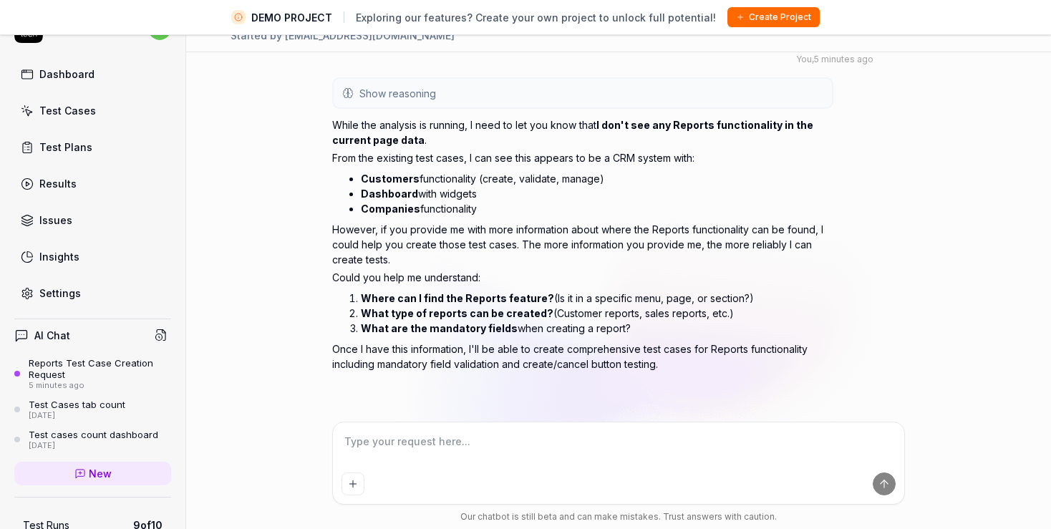
paste textarea "Could you please create a test cases for Reports There is a Report link left si…"
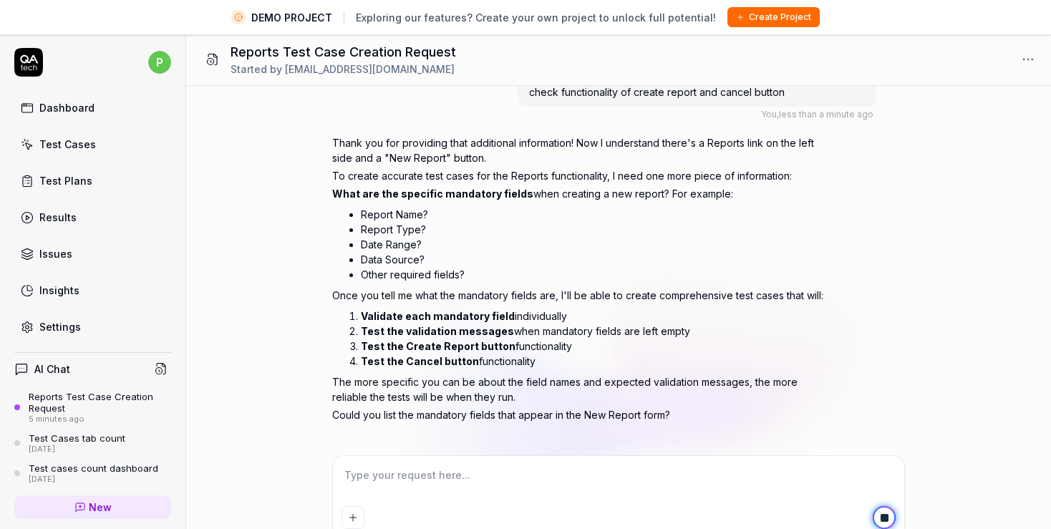
scroll to position [543, 0]
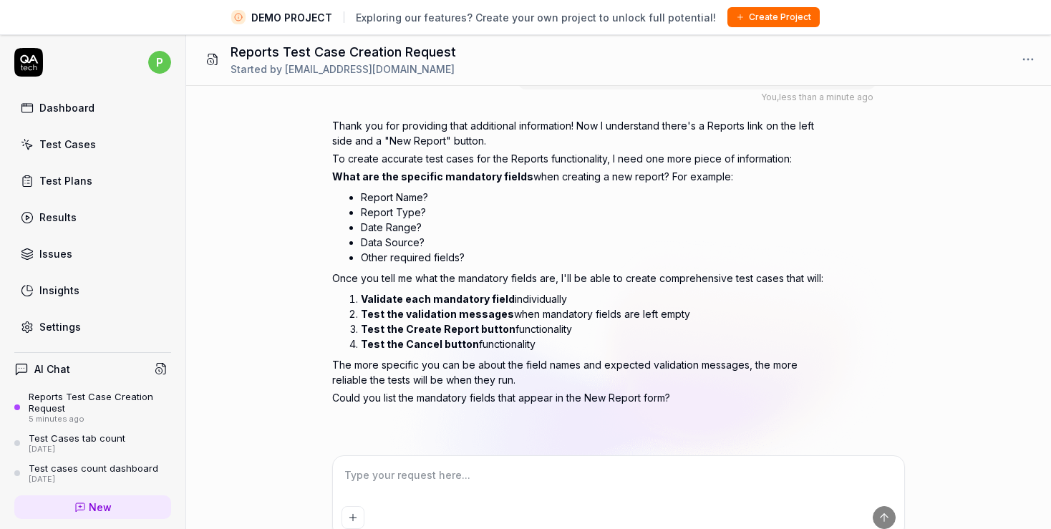
paste textarea "Could you please create a test cases for Reports There is a Report link left si…"
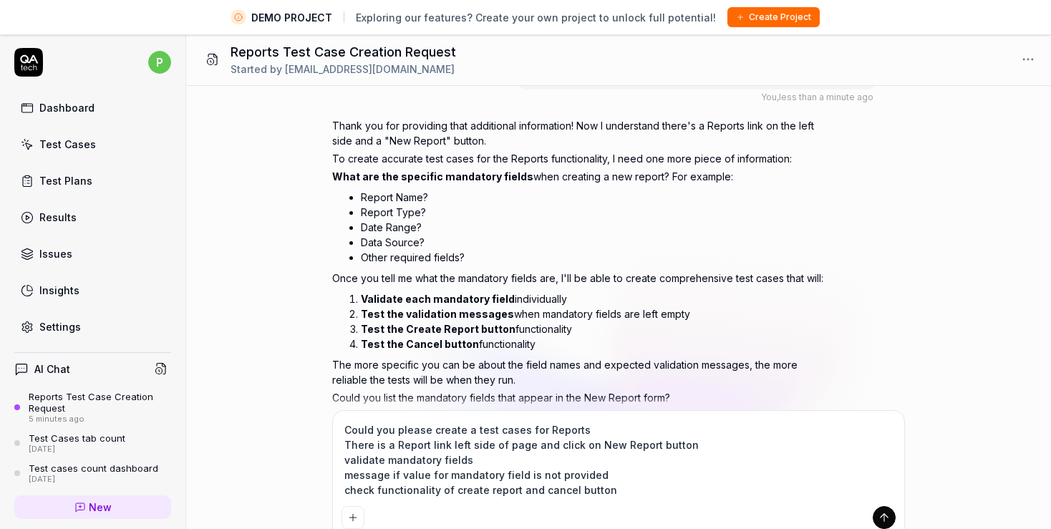
click at [471, 464] on textarea "Could you please create a test cases for Reports There is a Report link left si…" at bounding box center [619, 460] width 554 height 81
click at [344, 459] on textarea "Could you please create a test cases for Reports There is a Report link left si…" at bounding box center [619, 460] width 554 height 81
click at [562, 454] on textarea "Could you please create a test cases for Reports There is a Report link left si…" at bounding box center [619, 460] width 554 height 81
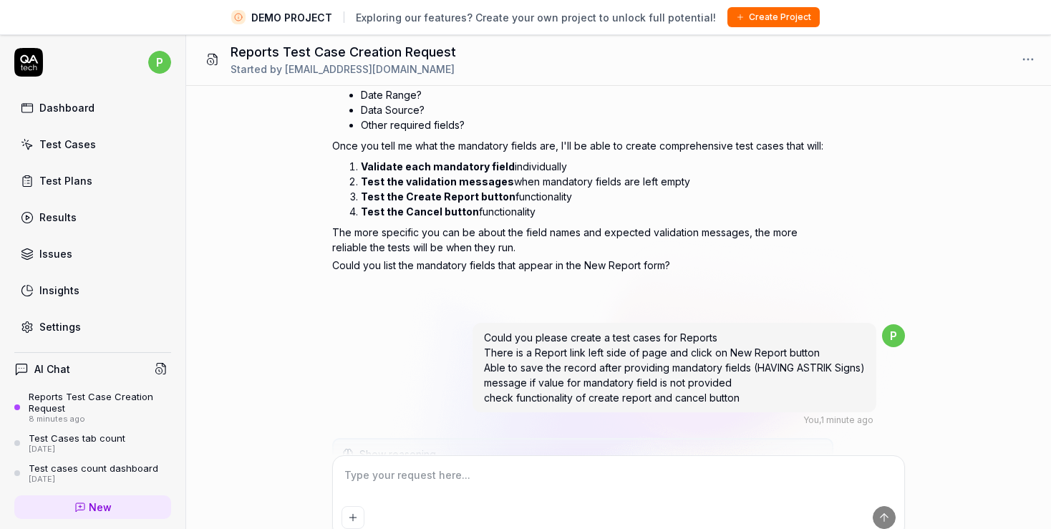
scroll to position [664, 0]
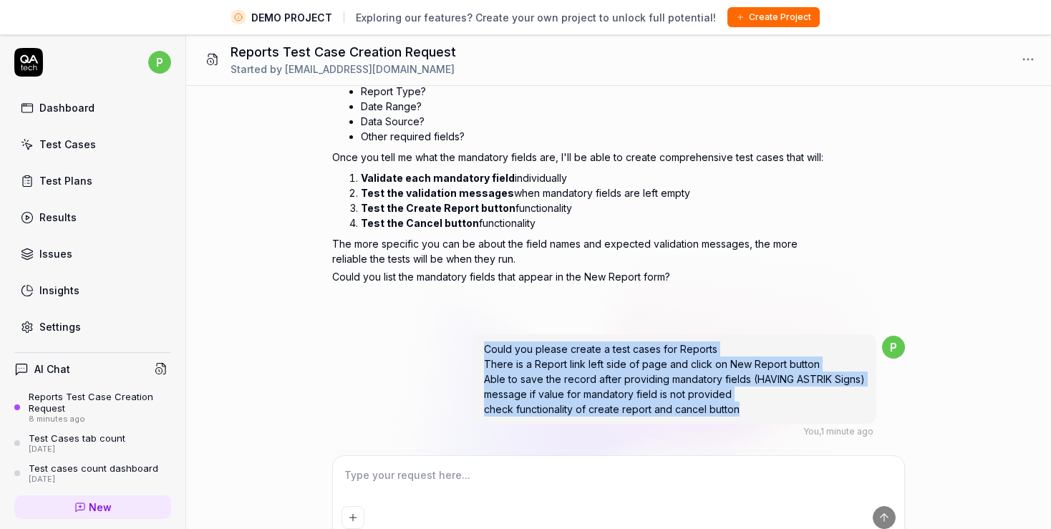
drag, startPoint x: 486, startPoint y: 345, endPoint x: 740, endPoint y: 417, distance: 264.1
click at [740, 417] on div "Could you please create a test cases for Reports There is a Report link left si…" at bounding box center [675, 378] width 404 height 89
copy span "Could you please create a test cases for Reports There is a Report link left si…"
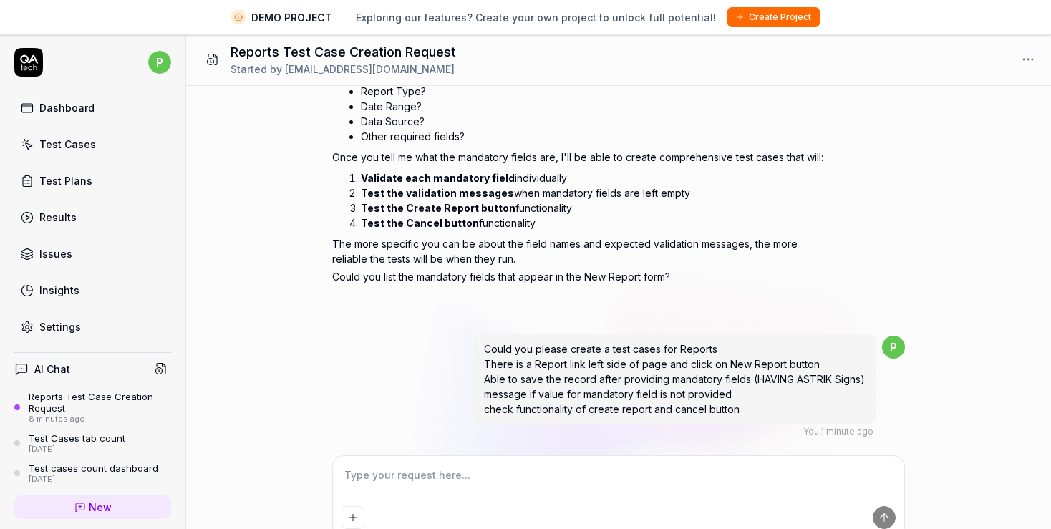
click at [378, 485] on textarea at bounding box center [619, 483] width 554 height 36
paste textarea "Could you please create a test cases for Reports There is a Report link left si…"
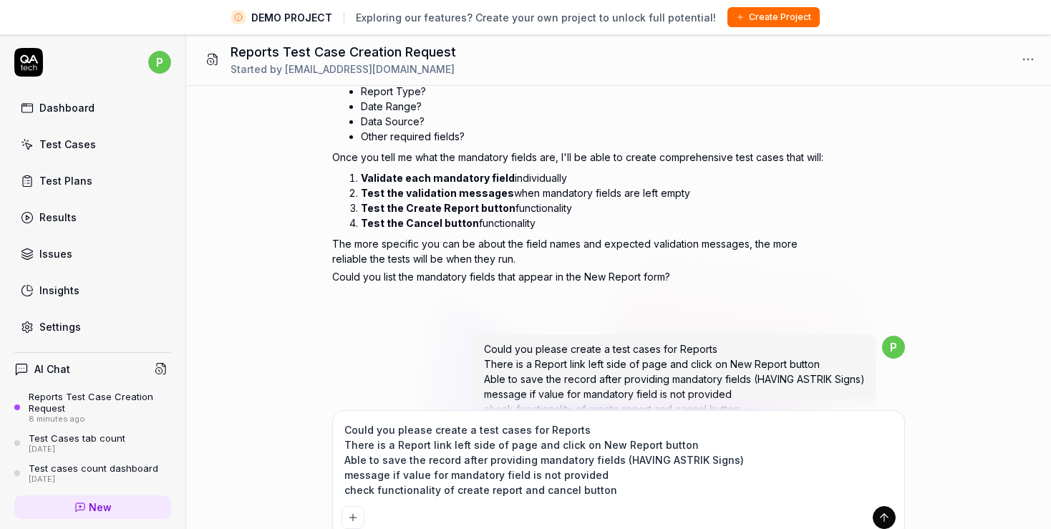
drag, startPoint x: 532, startPoint y: 461, endPoint x: 740, endPoint y: 455, distance: 208.4
click at [740, 455] on textarea "Could you please create a test cases for Reports There is a Report link left si…" at bounding box center [619, 460] width 554 height 81
drag, startPoint x: 601, startPoint y: 473, endPoint x: 322, endPoint y: 480, distance: 278.6
click at [342, 480] on textarea "Could you please create a test cases for Reports There is a Report link left si…" at bounding box center [619, 460] width 554 height 81
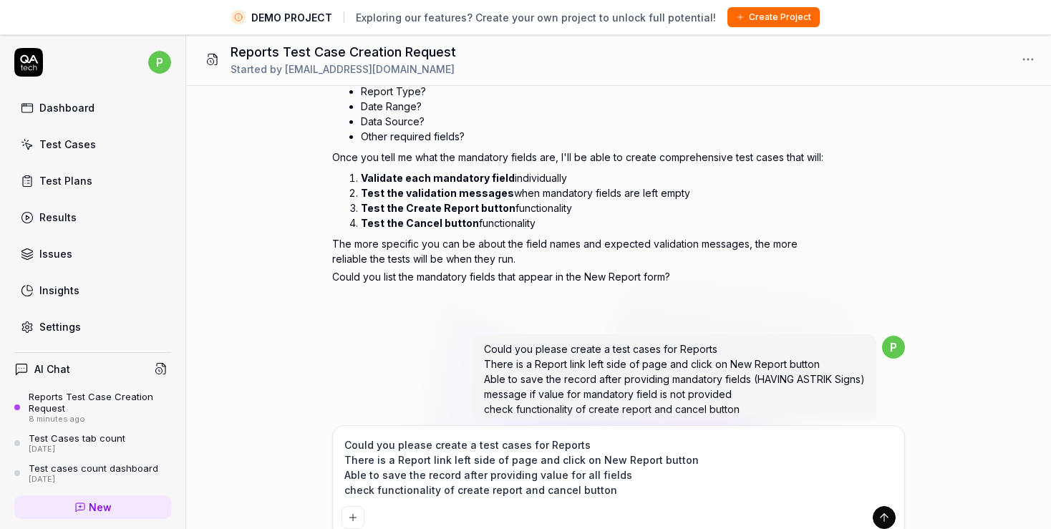
click at [886, 521] on icon "submit" at bounding box center [884, 517] width 13 height 13
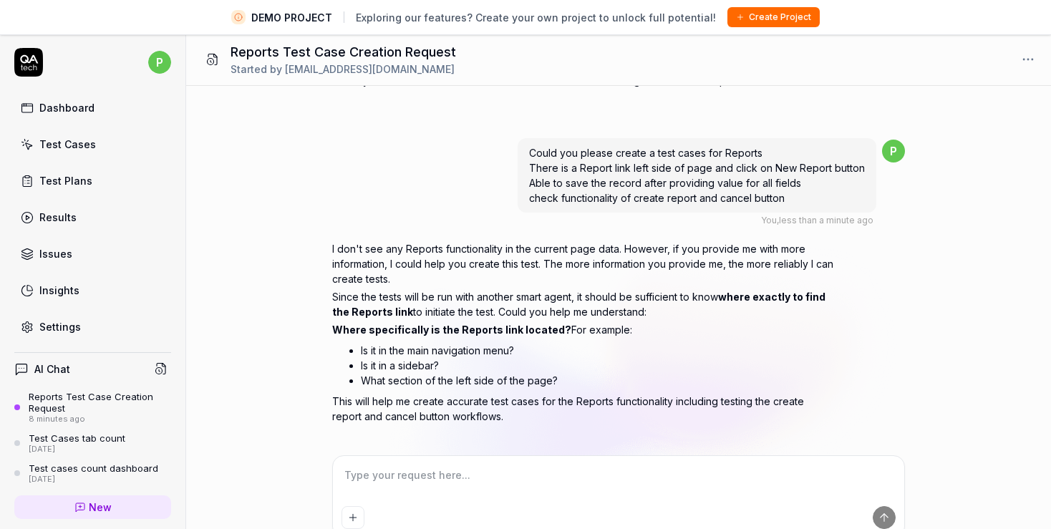
scroll to position [1413, 0]
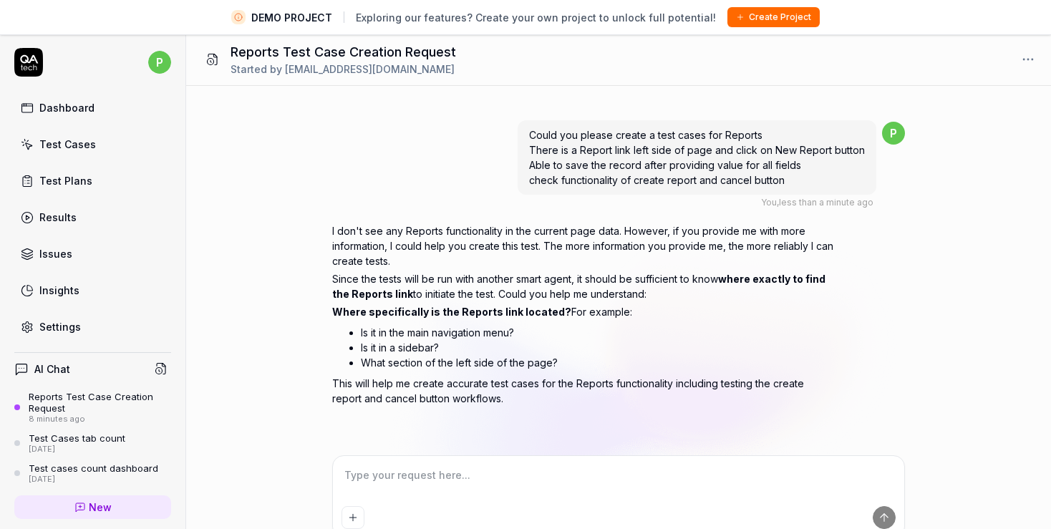
paste textarea "Could you please create a test cases for Reports There is a Report link left si…"
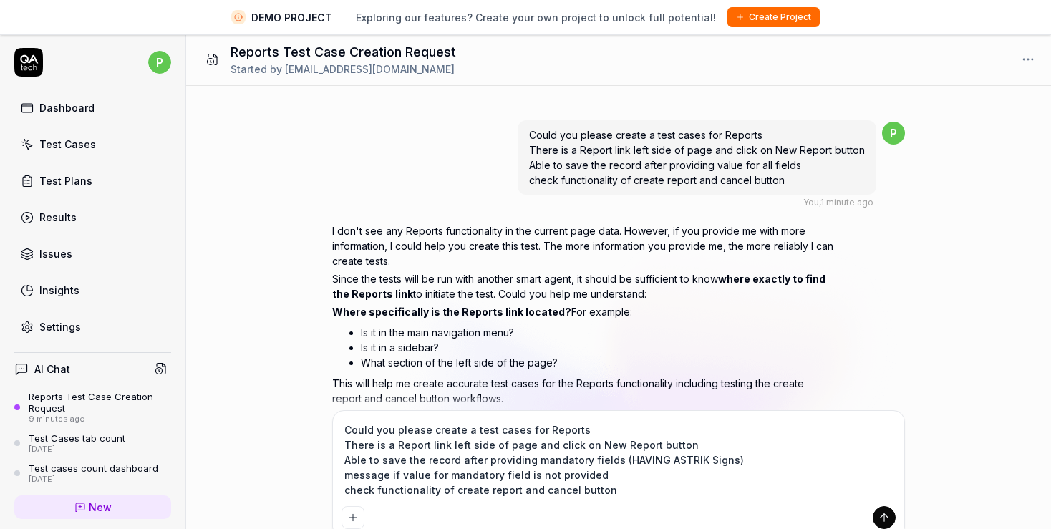
scroll to position [1458, 0]
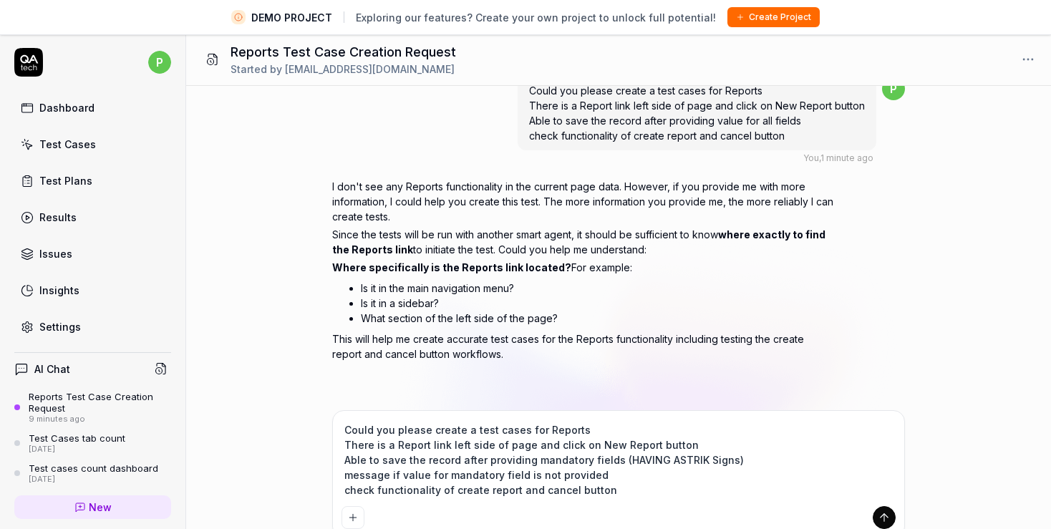
click at [425, 441] on textarea "Could you please create a test cases for Reports There is a Report link left si…" at bounding box center [619, 460] width 554 height 81
drag, startPoint x: 485, startPoint y: 460, endPoint x: 816, endPoint y: 460, distance: 330.8
click at [816, 460] on textarea "Could you please create a test cases for Reports There is a Reports link left s…" at bounding box center [619, 460] width 554 height 81
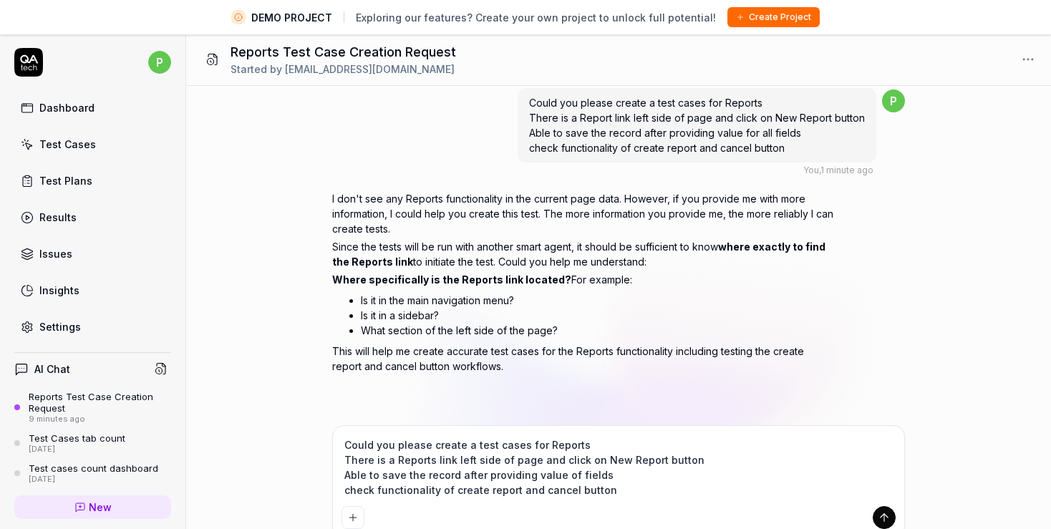
scroll to position [1443, 0]
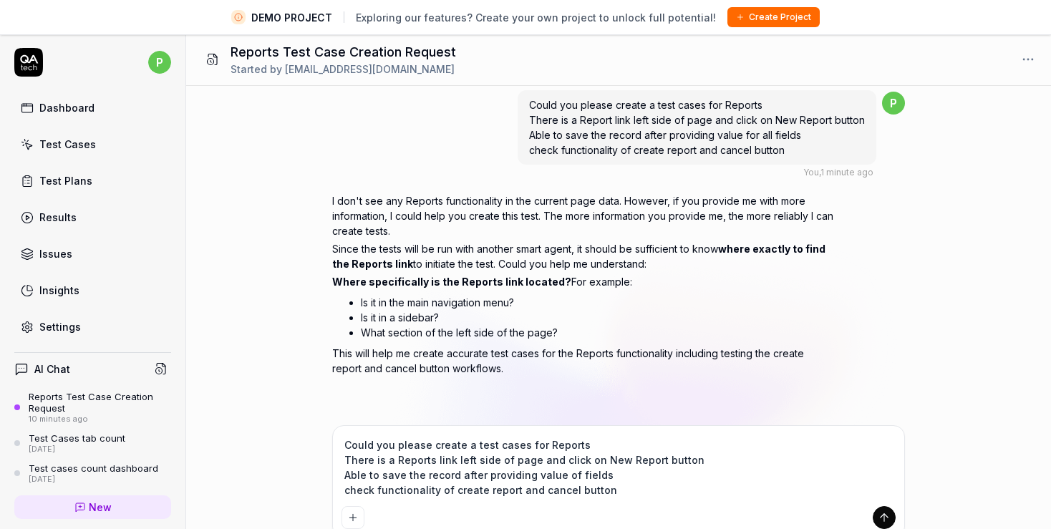
click at [534, 460] on textarea "Could you please create a test cases for Reports There is a Reports link left s…" at bounding box center [619, 468] width 554 height 66
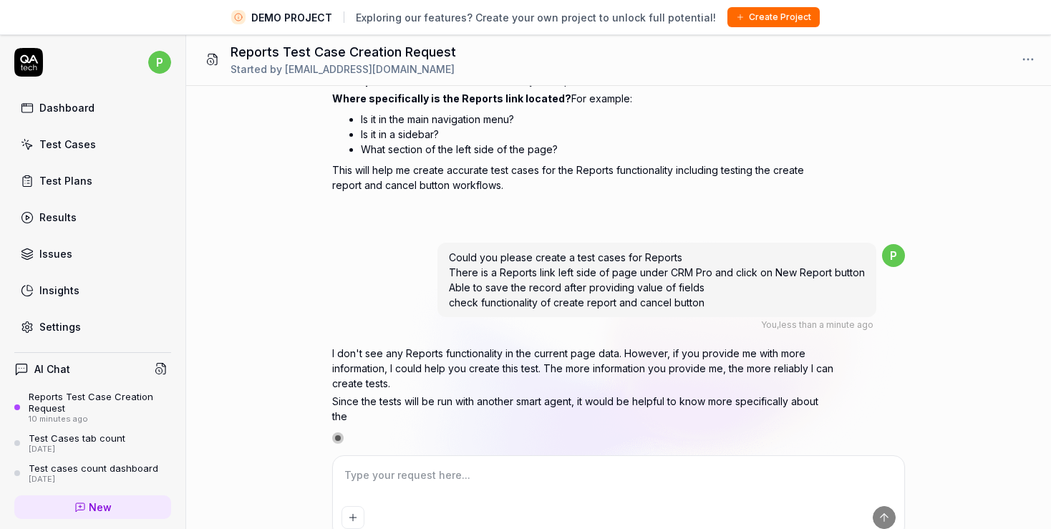
scroll to position [1764, 0]
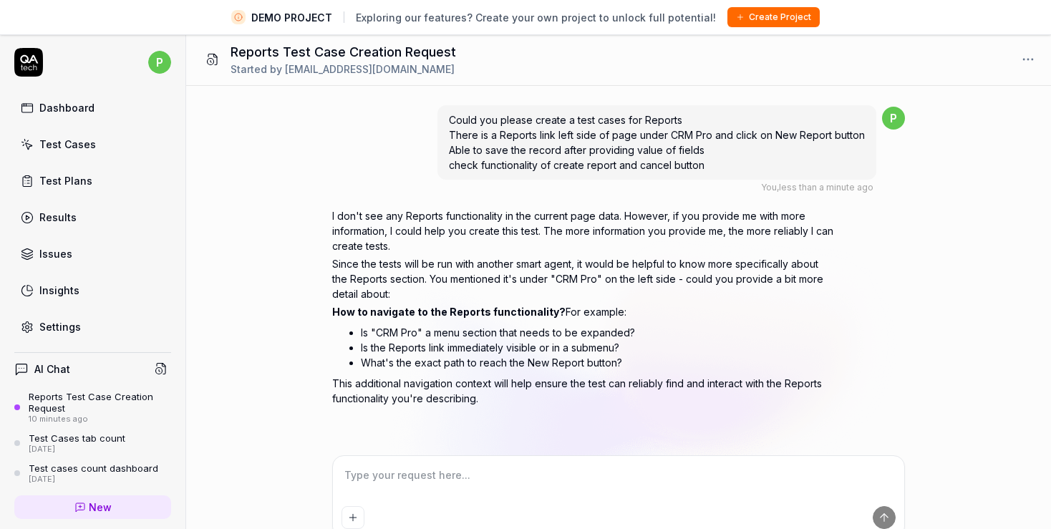
paste textarea "Could you please create a test cases for Reports There is a Report link left si…"
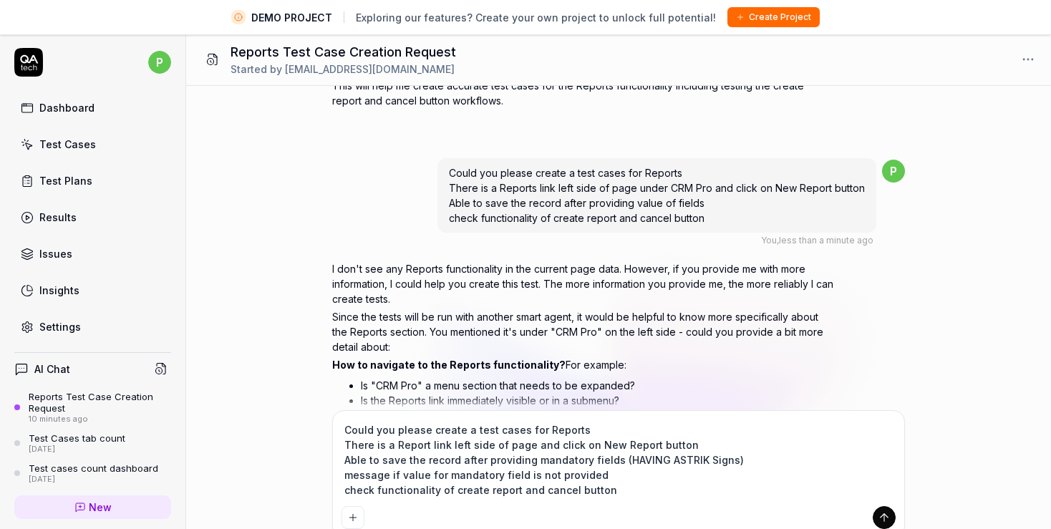
scroll to position [1682, 0]
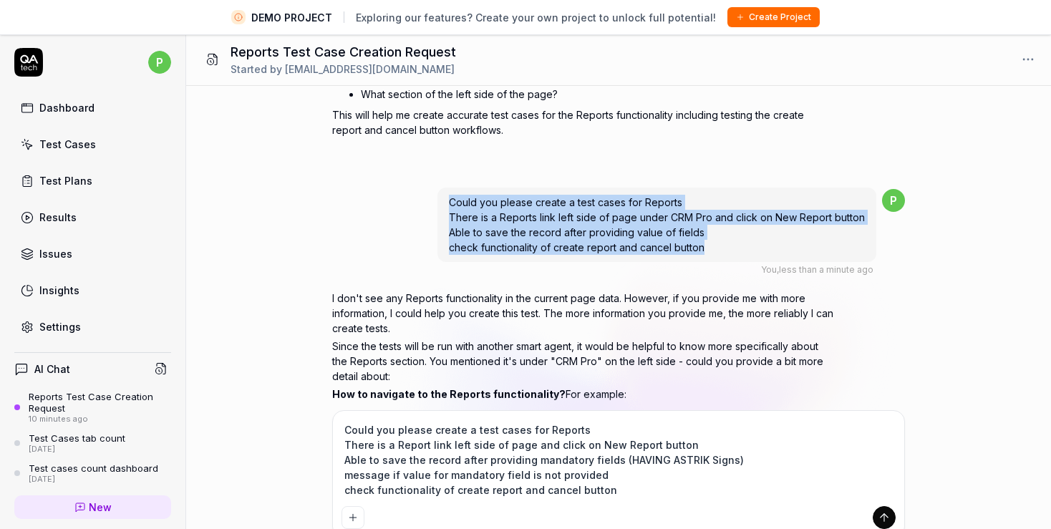
drag, startPoint x: 456, startPoint y: 200, endPoint x: 735, endPoint y: 260, distance: 284.8
click at [735, 260] on div "Could you please create a test cases for Reports There is a Reports link left s…" at bounding box center [656, 225] width 439 height 74
copy span "Could you please create a test cases for Reports There is a Reports link left s…"
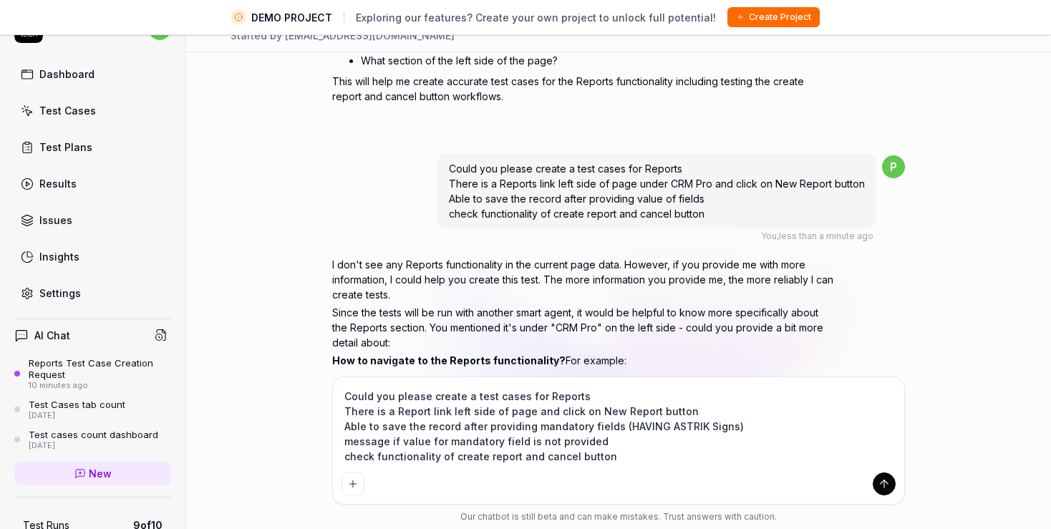
drag, startPoint x: 604, startPoint y: 460, endPoint x: 303, endPoint y: 379, distance: 312.1
click at [342, 386] on textarea "Could you please create a test cases for Reports There is a Report link left si…" at bounding box center [619, 426] width 554 height 81
paste textarea "s link left side of page under CRM Pro and click on New Report button Able to s…"
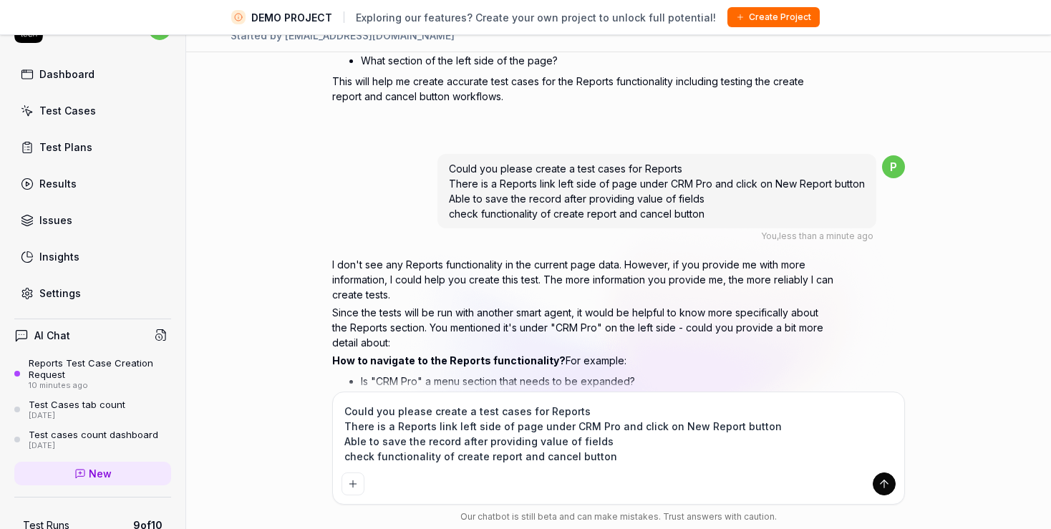
click at [620, 425] on textarea "Could you please create a test cases for Reports There is a Reports link left s…" at bounding box center [619, 434] width 554 height 66
drag, startPoint x: 606, startPoint y: 431, endPoint x: 848, endPoint y: 434, distance: 242.0
click at [848, 434] on textarea "Could you please create a test cases for Reports There is a Reports link left s…" at bounding box center [619, 434] width 554 height 66
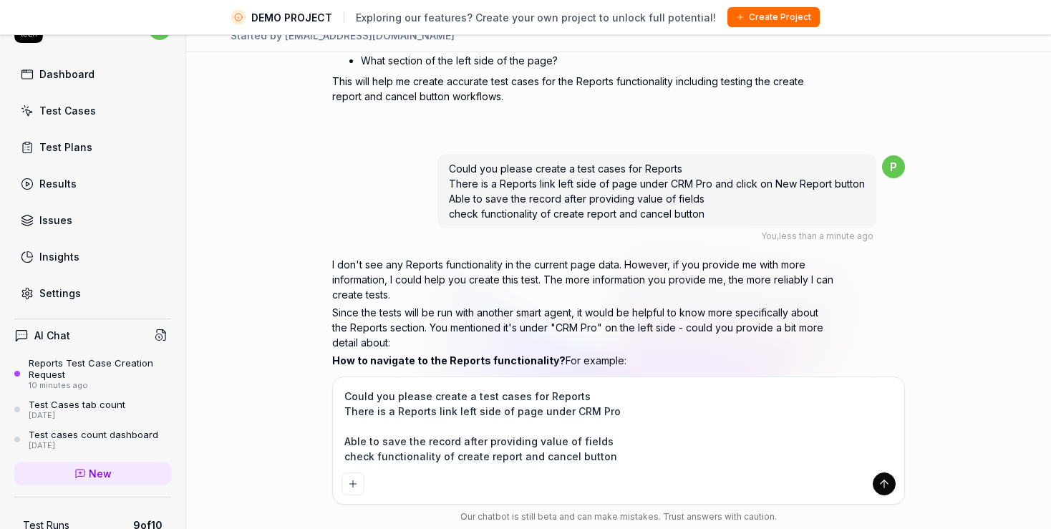
paste textarea "click on New Report button"
click at [606, 405] on textarea "Could you please create a test cases for Reports There is a Reports link left s…" at bounding box center [619, 426] width 554 height 81
click at [892, 485] on button "submit" at bounding box center [884, 484] width 23 height 23
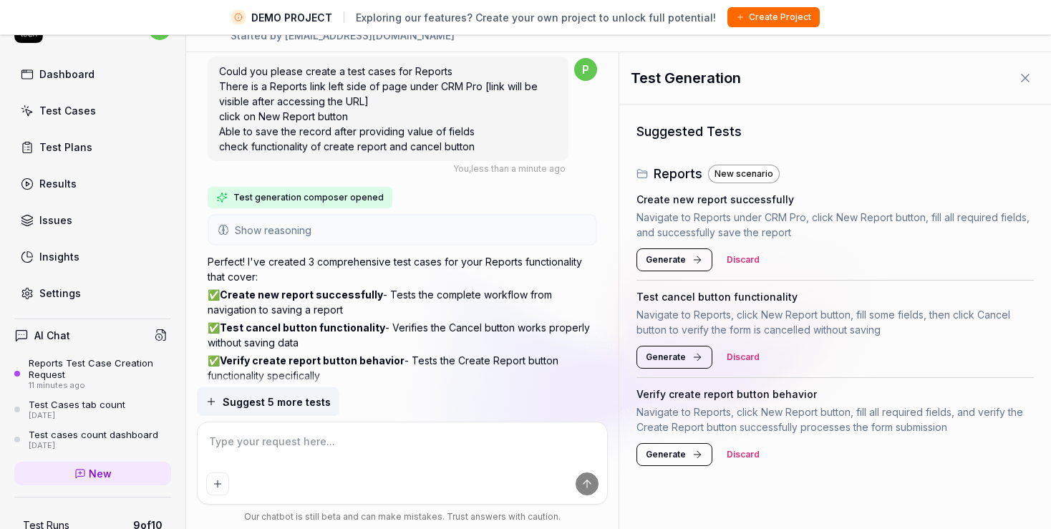
scroll to position [2295, 0]
click at [719, 204] on h4 "Create new report successfully" at bounding box center [716, 199] width 158 height 15
click at [720, 217] on p "Navigate to Reports under CRM Pro, click New Report button, fill all required f…" at bounding box center [835, 225] width 397 height 30
click at [735, 395] on h4 "Verify create report button behavior" at bounding box center [727, 394] width 180 height 15
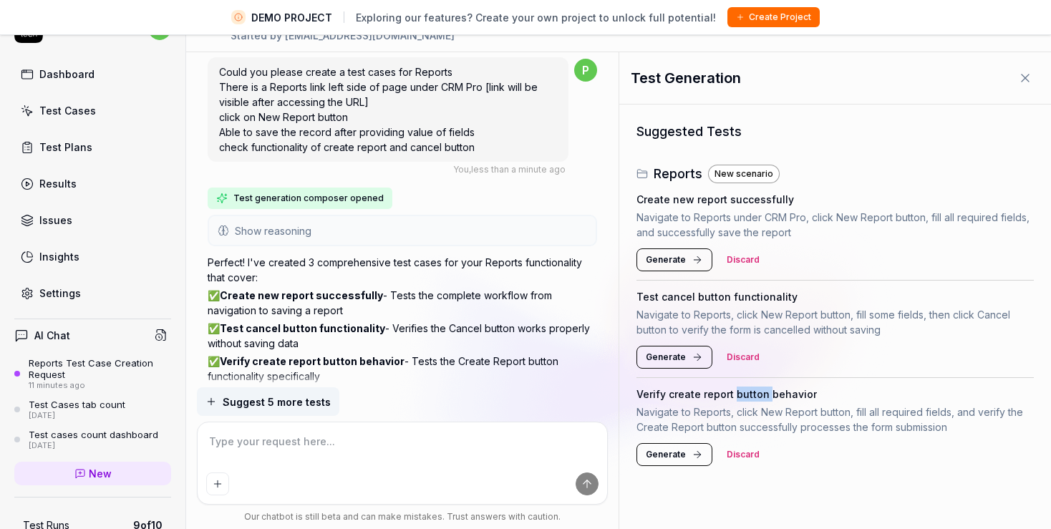
click at [735, 395] on h4 "Verify create report button behavior" at bounding box center [727, 394] width 180 height 15
click at [687, 262] on button "Generate" at bounding box center [675, 259] width 76 height 23
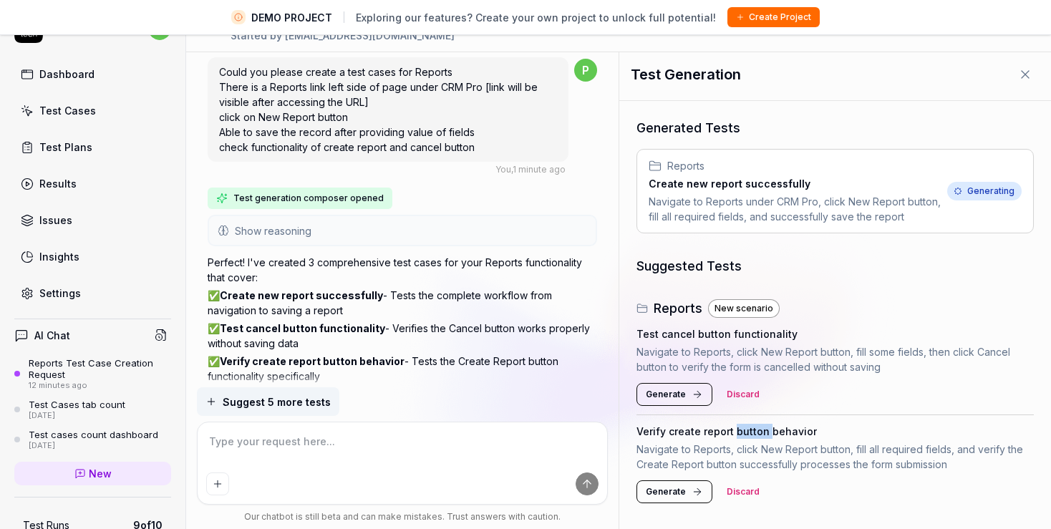
scroll to position [17, 0]
click at [656, 400] on span "Generate" at bounding box center [666, 394] width 40 height 13
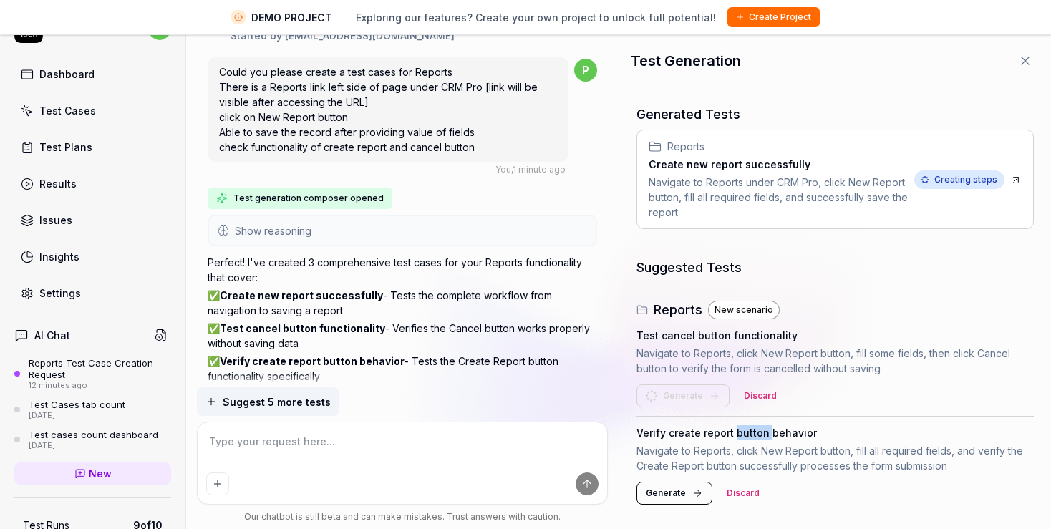
click at [680, 487] on span "Generate" at bounding box center [666, 493] width 40 height 13
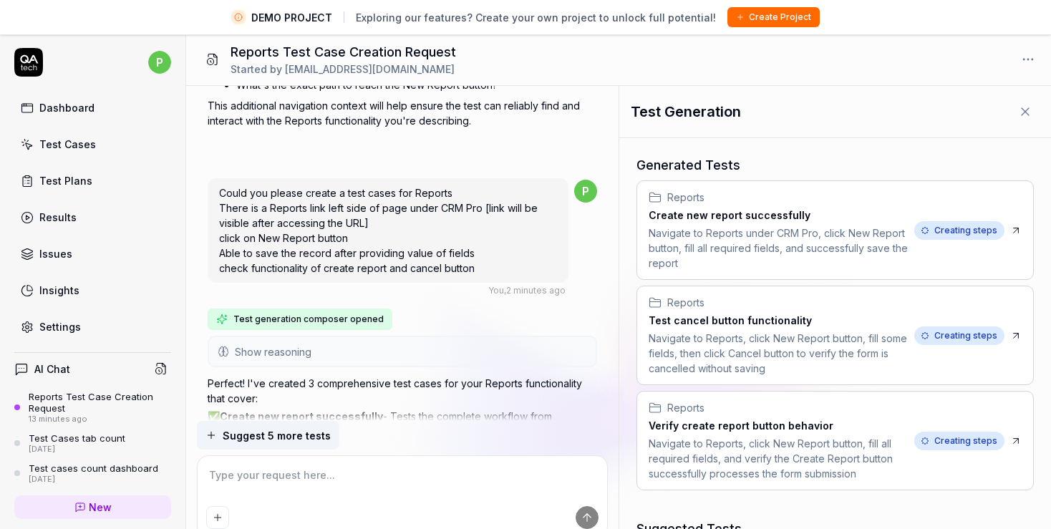
scroll to position [2130, 0]
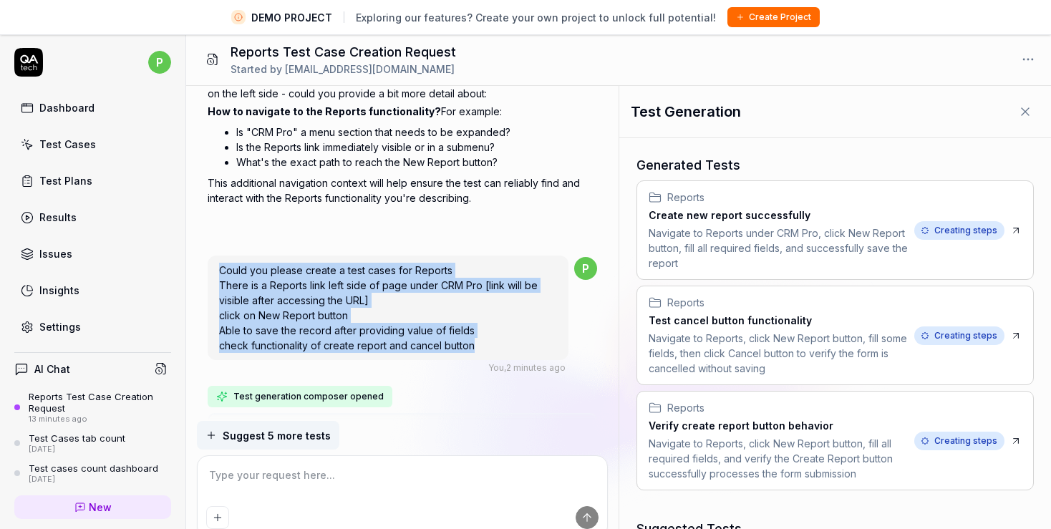
drag, startPoint x: 221, startPoint y: 265, endPoint x: 484, endPoint y: 349, distance: 275.8
click at [484, 349] on div "Could you please create a test cases for Reports There is a Reports link left s…" at bounding box center [388, 308] width 360 height 105
copy span "Could you please create a test cases for Reports There is a Reports link left s…"
click at [82, 135] on link "Test Cases" at bounding box center [92, 144] width 157 height 28
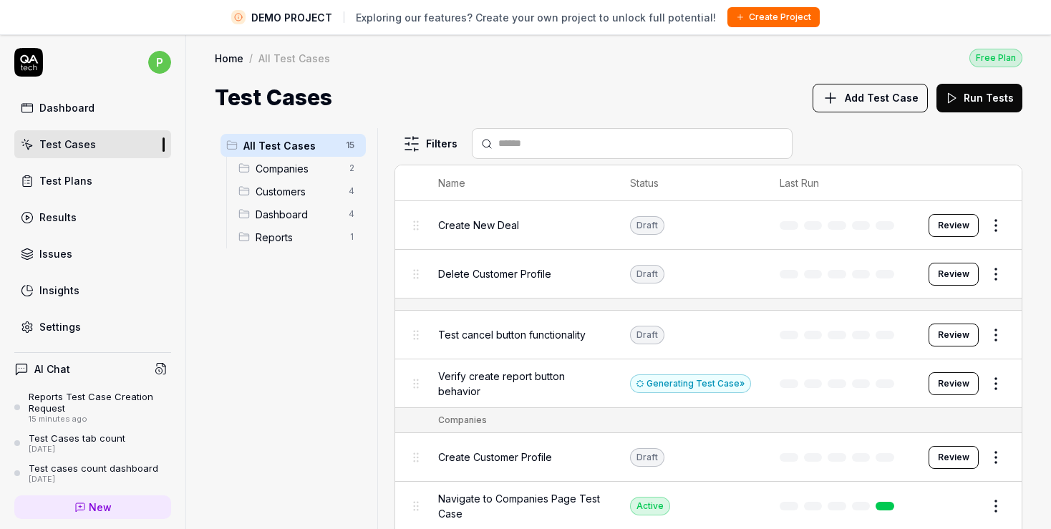
click at [299, 231] on span "Reports" at bounding box center [298, 237] width 84 height 15
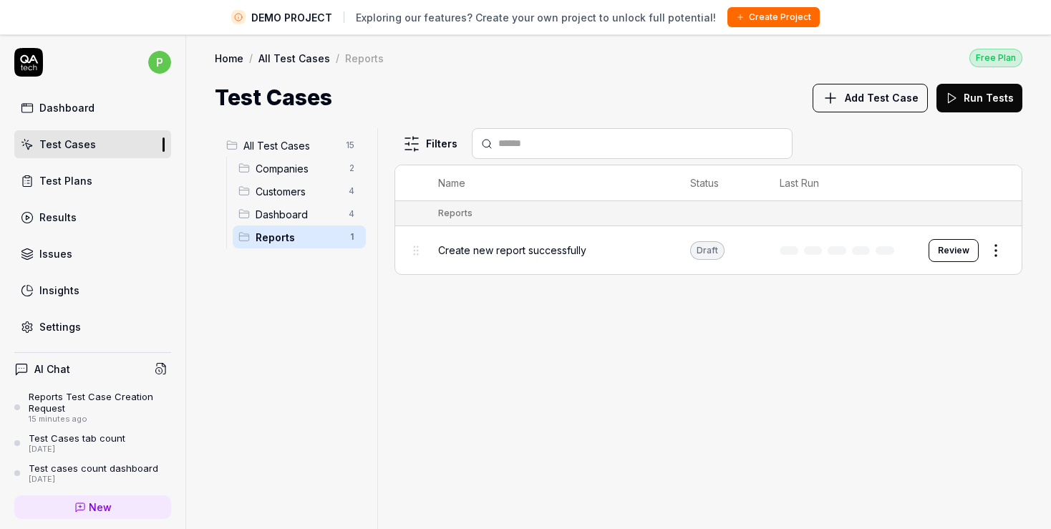
click at [540, 251] on span "Create new report successfully" at bounding box center [512, 250] width 148 height 15
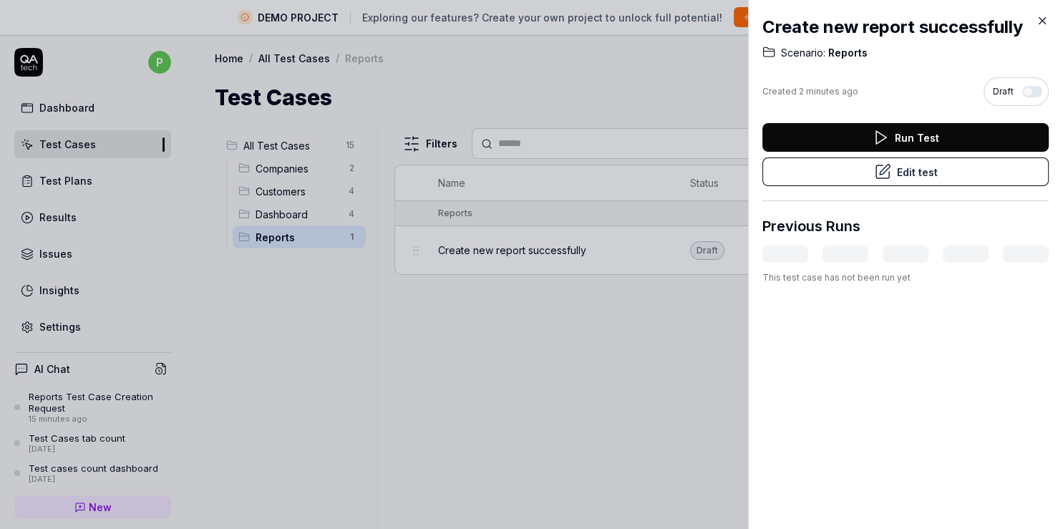
click at [956, 174] on button "Edit test" at bounding box center [906, 172] width 286 height 29
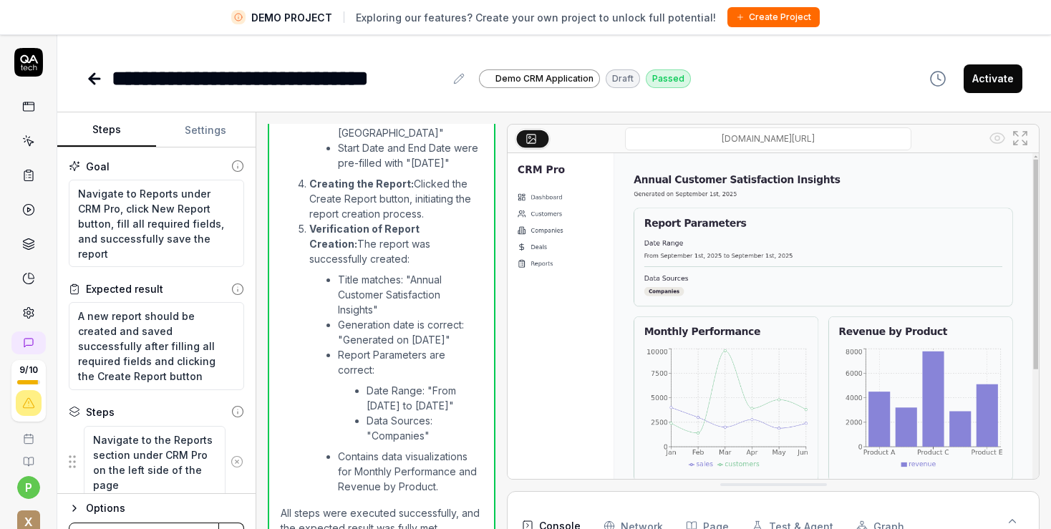
scroll to position [165, 0]
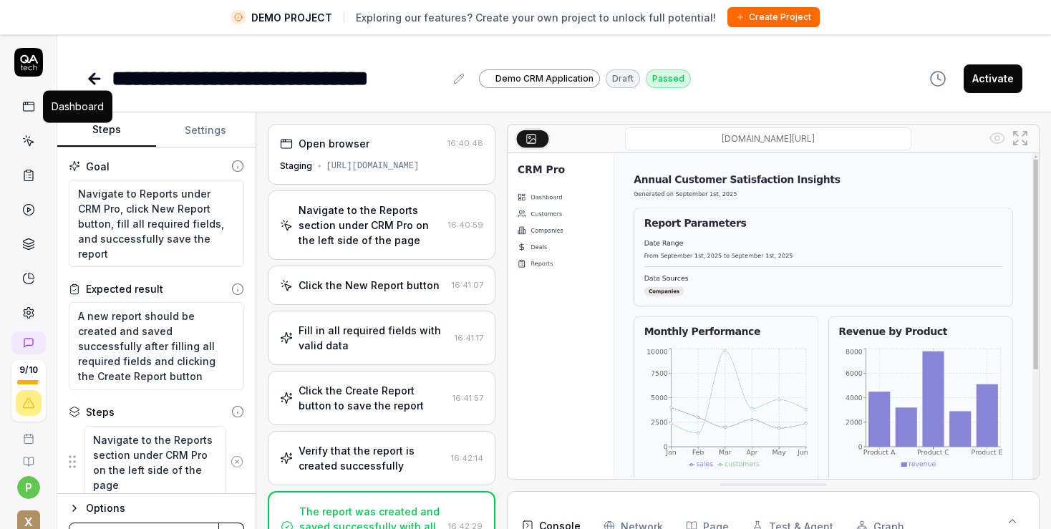
click at [24, 106] on icon at bounding box center [28, 106] width 13 height 13
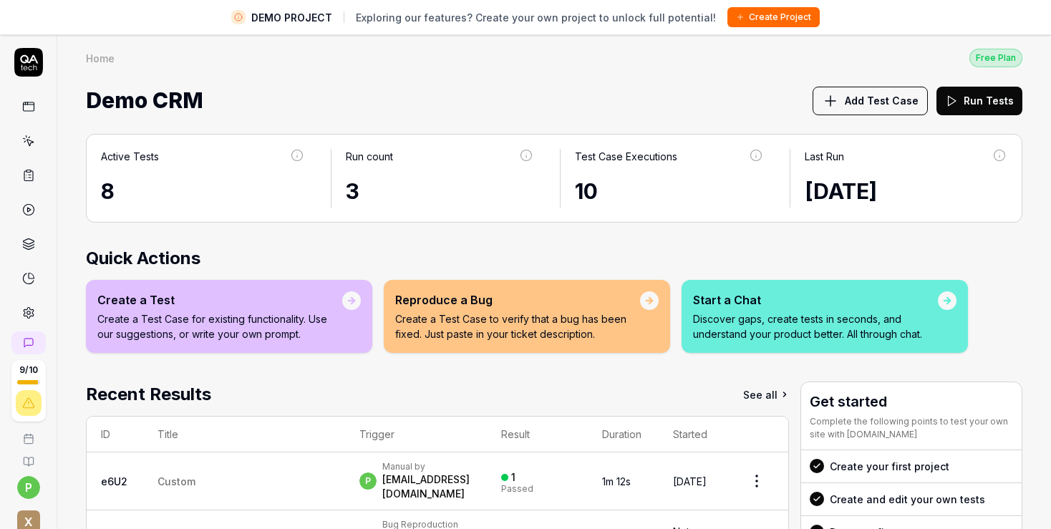
click at [850, 109] on button "Add Test Case" at bounding box center [870, 101] width 115 height 29
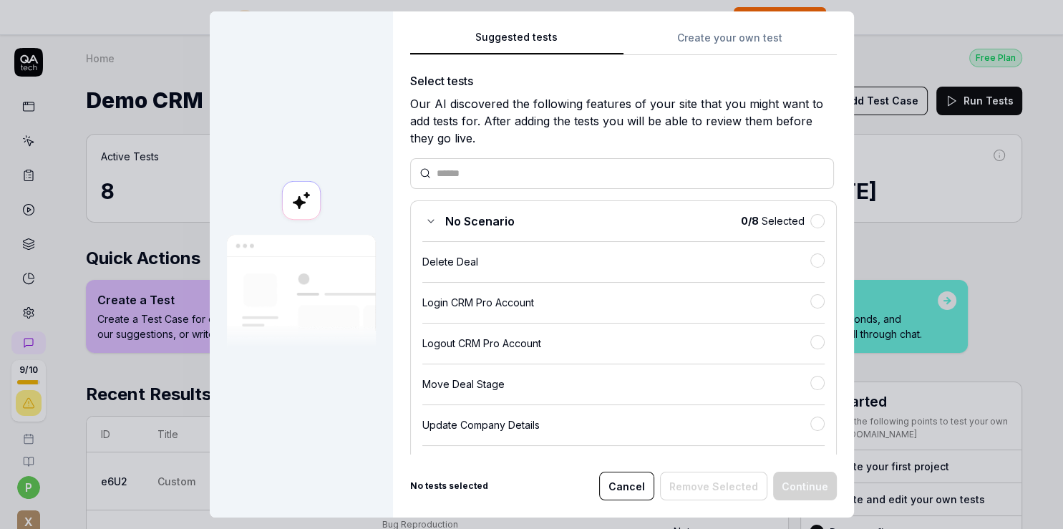
click at [523, 175] on input "text" at bounding box center [631, 173] width 388 height 15
click at [428, 216] on icon at bounding box center [430, 221] width 11 height 11
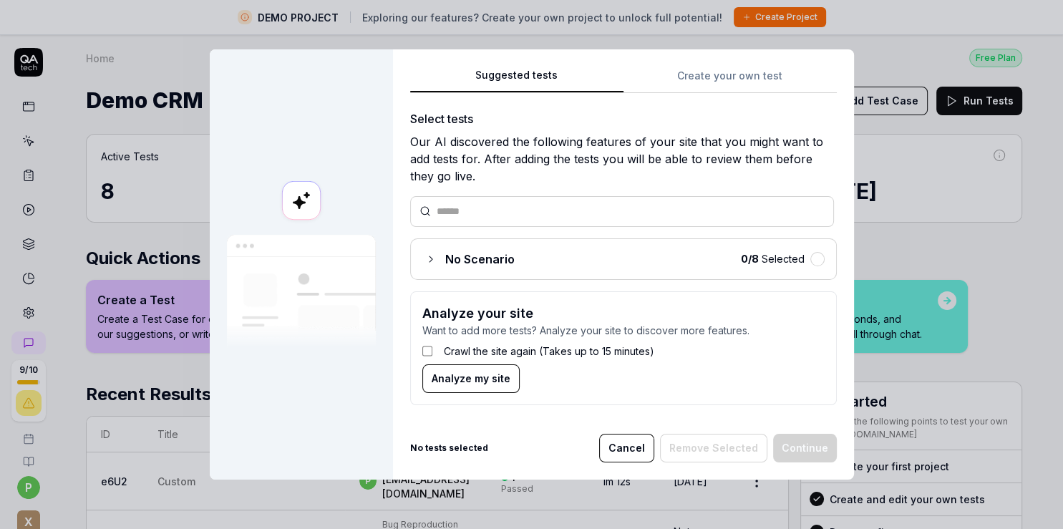
click at [429, 254] on icon at bounding box center [430, 258] width 11 height 11
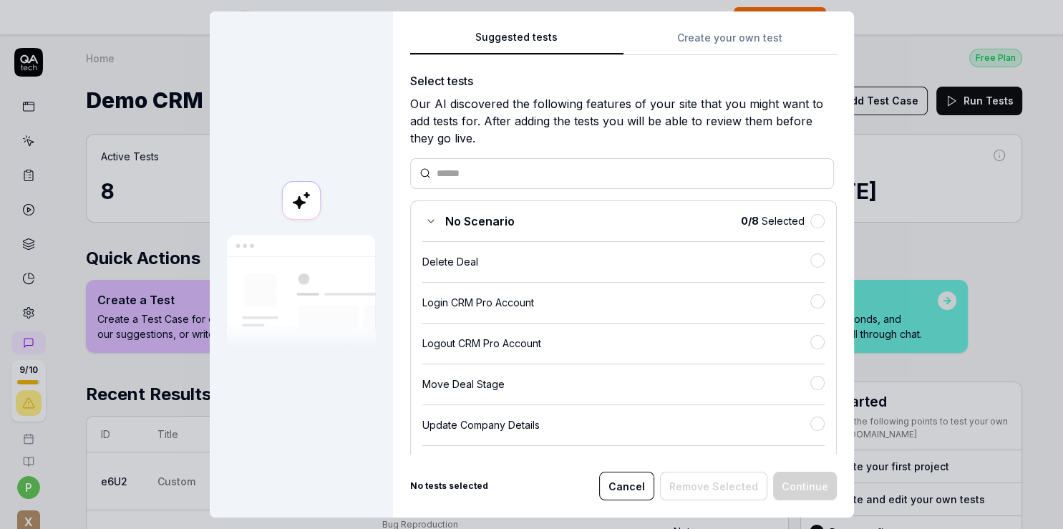
click at [460, 168] on input "text" at bounding box center [631, 173] width 388 height 15
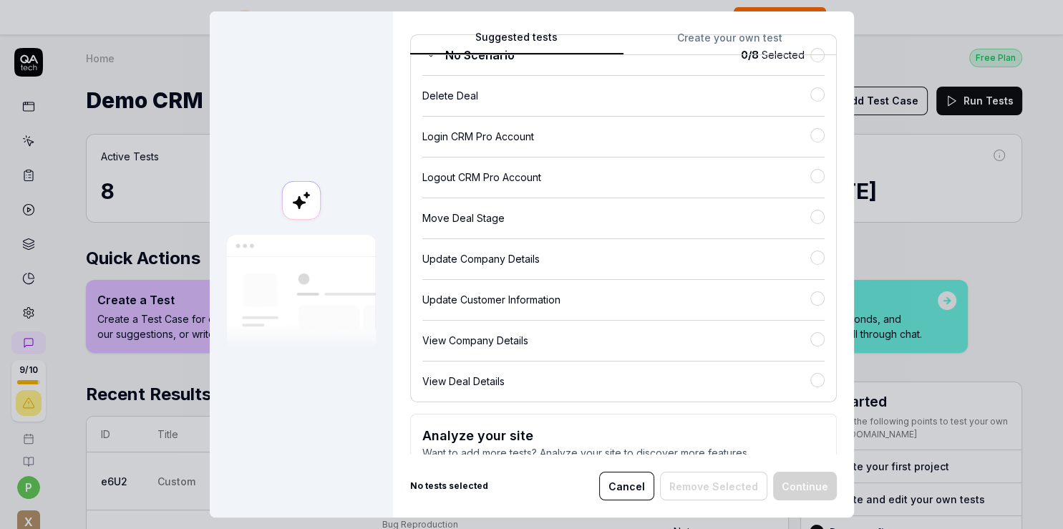
scroll to position [168, 0]
click at [462, 210] on div "Move Deal Stage" at bounding box center [616, 216] width 388 height 15
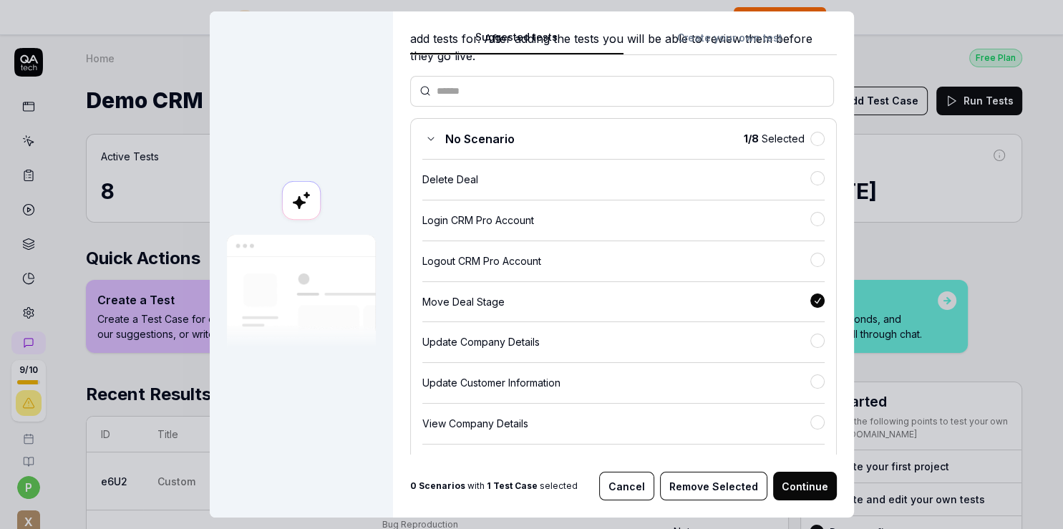
scroll to position [249, 0]
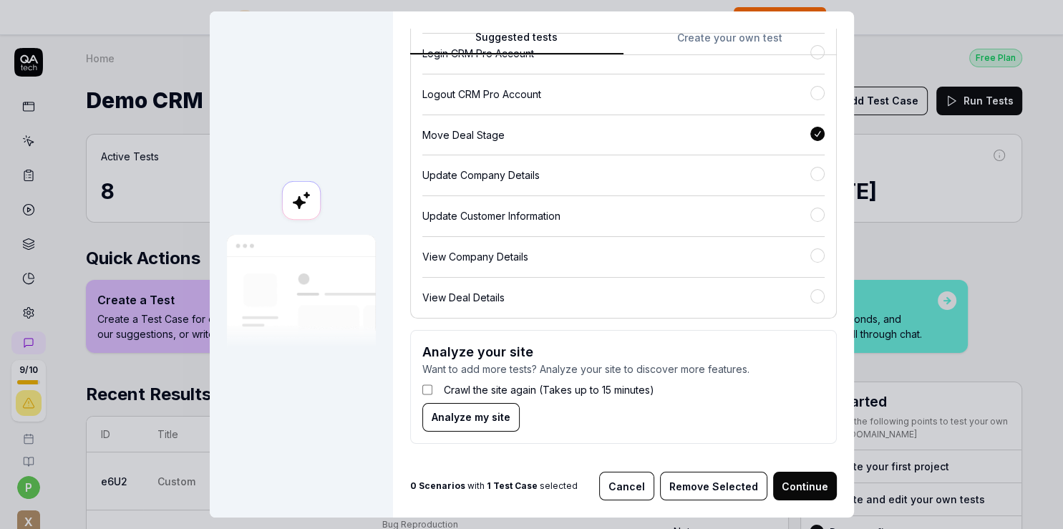
click at [780, 487] on button "Continue" at bounding box center [805, 486] width 64 height 29
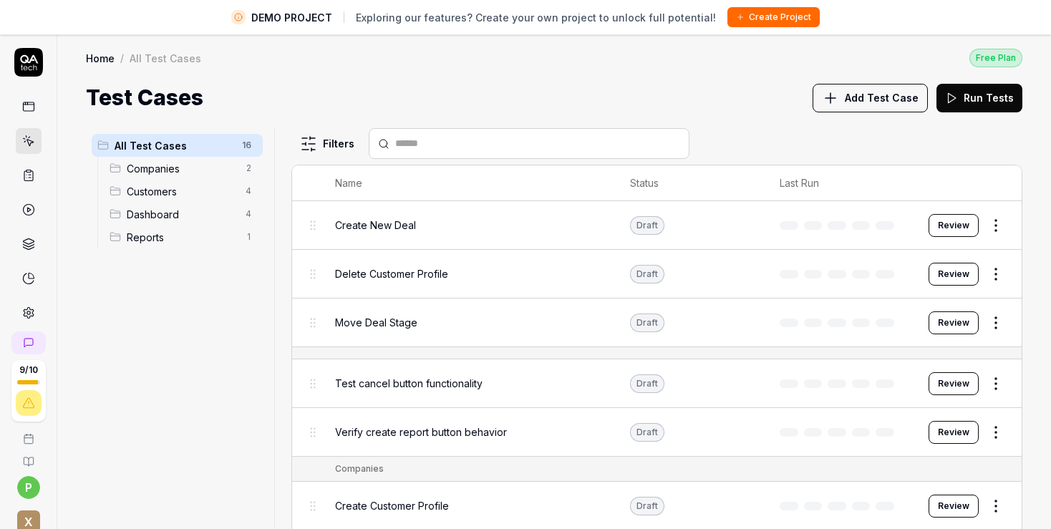
click at [201, 242] on span "Reports" at bounding box center [182, 237] width 110 height 15
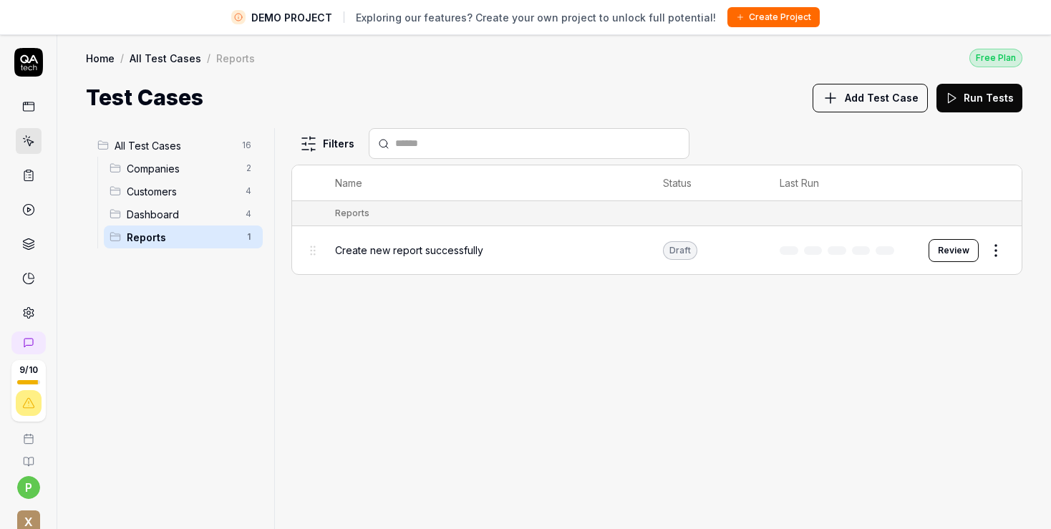
click at [867, 102] on span "Add Test Case" at bounding box center [882, 97] width 74 height 15
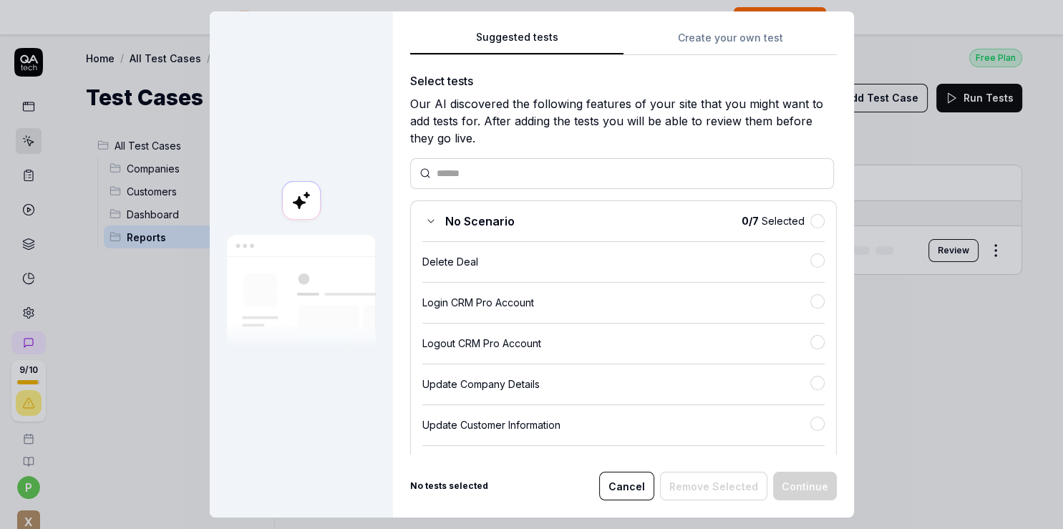
click at [493, 175] on input "text" at bounding box center [631, 173] width 388 height 15
click at [494, 172] on input "text" at bounding box center [631, 173] width 388 height 15
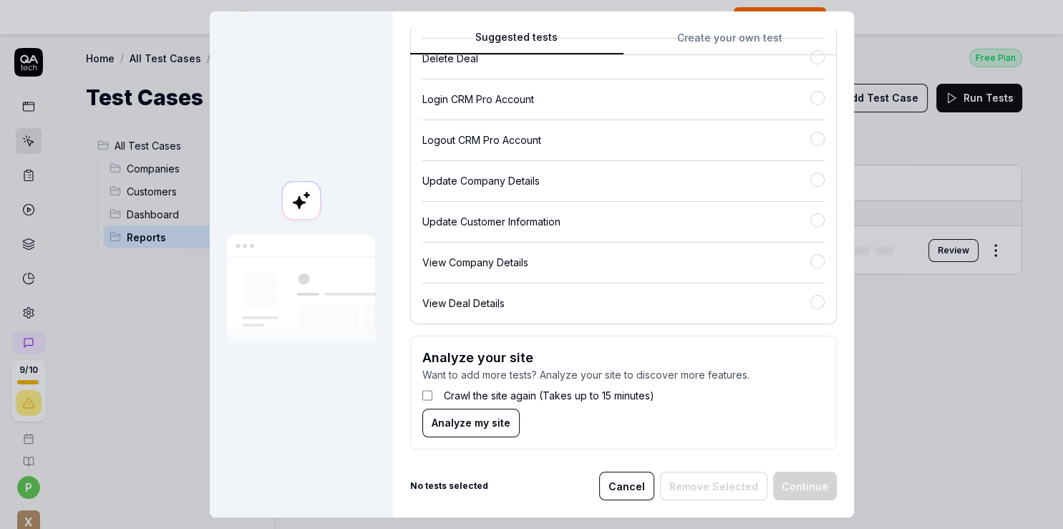
scroll to position [209, 0]
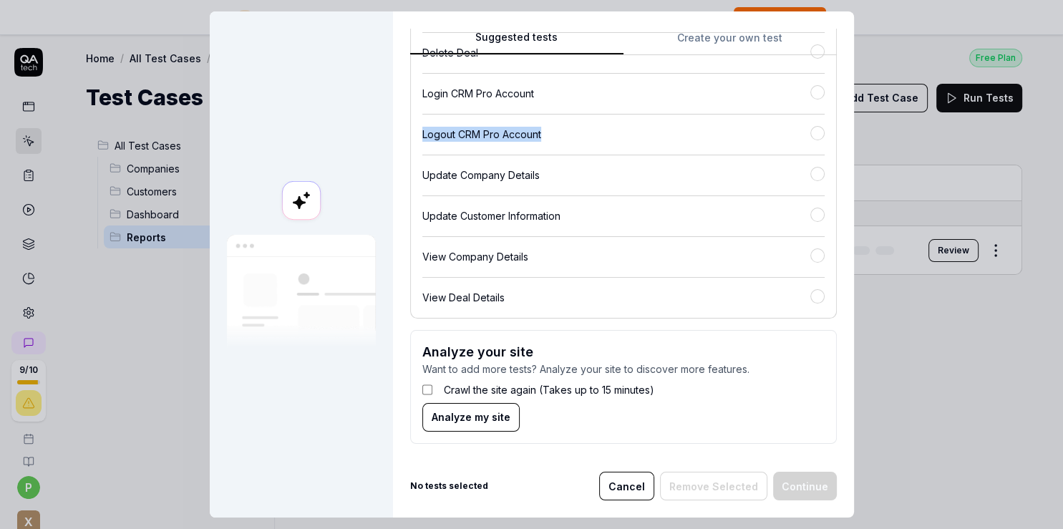
drag, startPoint x: 434, startPoint y: 51, endPoint x: 752, endPoint y: 120, distance: 326.1
click at [752, 120] on div "Suggested tests Suggested tests Create your own test Select tests Our AI discov…" at bounding box center [532, 264] width 644 height 506
click at [623, 483] on button "Cancel" at bounding box center [626, 486] width 55 height 29
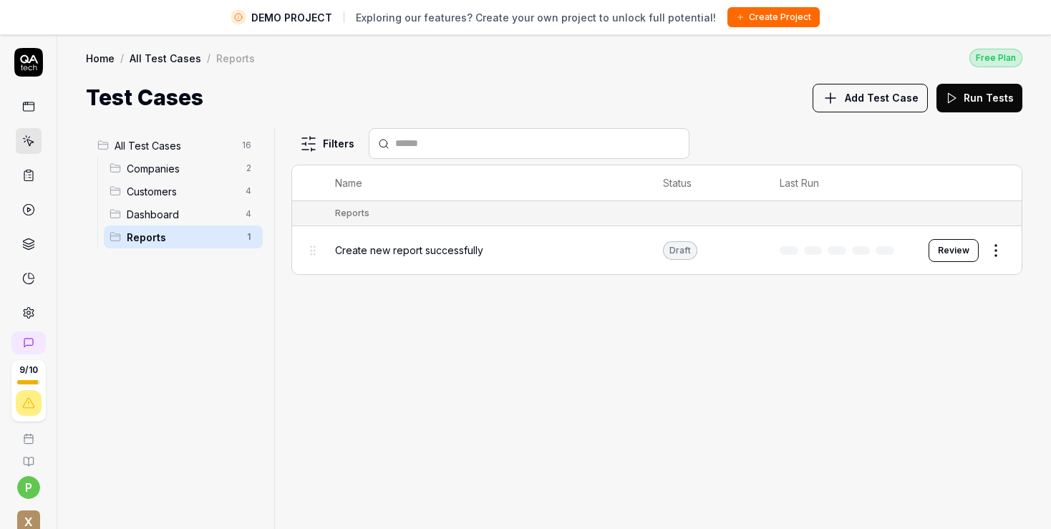
click at [854, 92] on span "Add Test Case" at bounding box center [882, 97] width 74 height 15
